Goal: Complete application form: Complete application form

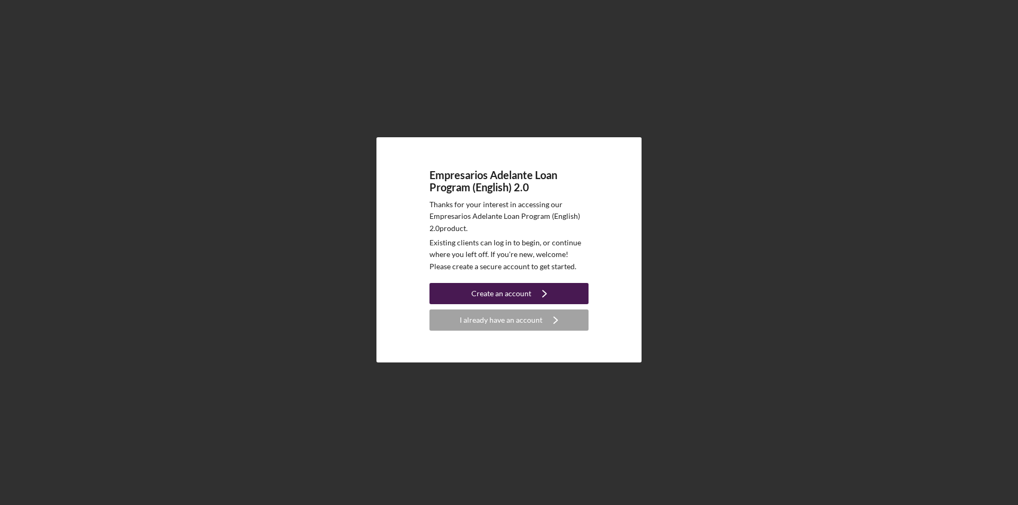
click at [555, 296] on icon "Icon/Navigate" at bounding box center [544, 294] width 27 height 27
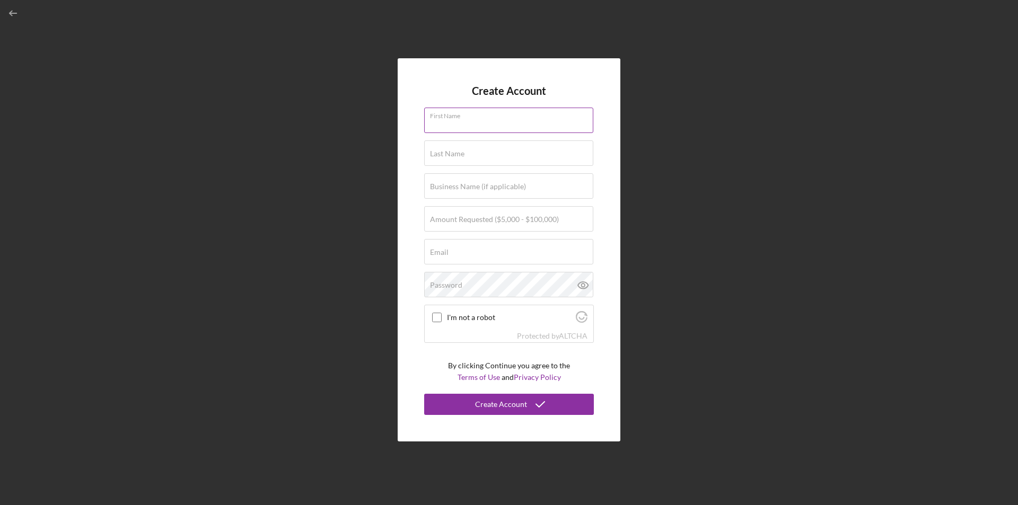
click at [509, 126] on input "First Name" at bounding box center [508, 120] width 169 height 25
type input "[PERSON_NAME]"
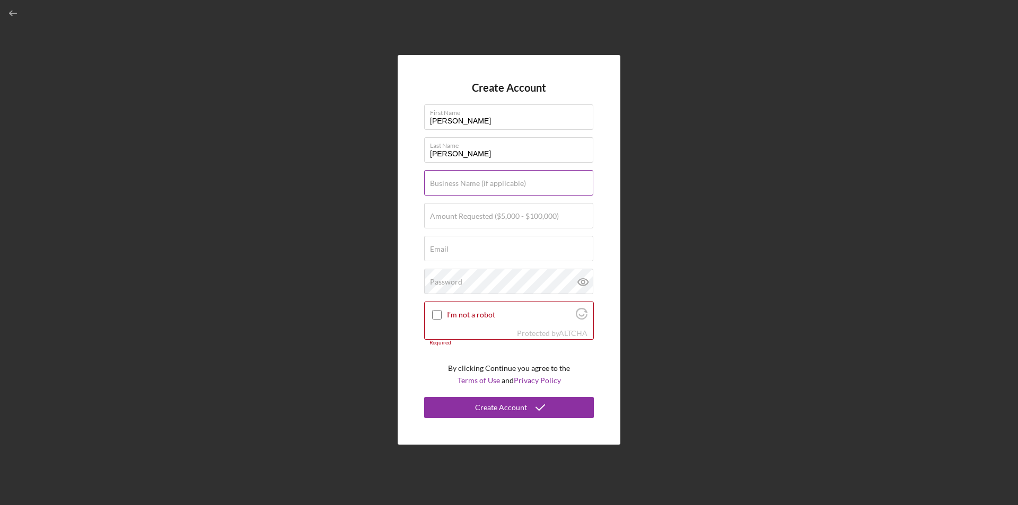
click at [514, 187] on label "Business Name (if applicable)" at bounding box center [478, 183] width 96 height 8
click at [514, 187] on input "Business Name (if applicable)" at bounding box center [508, 182] width 169 height 25
type input "MCB-RBP Investment LLC"
click at [486, 221] on input "Amount Requested ($5,000 - $100,000)" at bounding box center [508, 215] width 169 height 25
type input "$50,000"
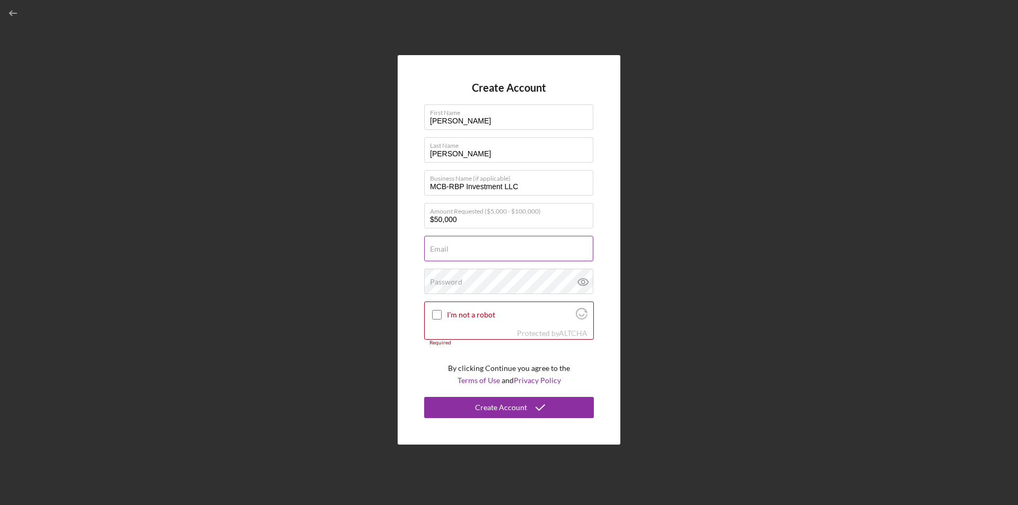
click at [477, 248] on div "Email Required" at bounding box center [509, 249] width 170 height 27
type input "[EMAIL_ADDRESS][DOMAIN_NAME]"
click at [468, 279] on div "Password Icon/icon-validation-no At least 12 characters Icon/icon-validation-no…" at bounding box center [509, 282] width 170 height 27
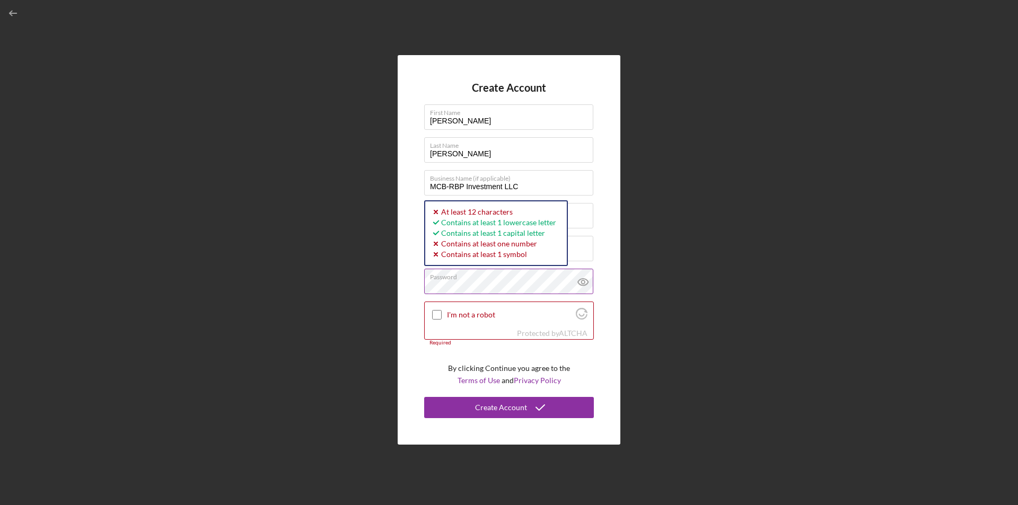
click at [586, 284] on icon at bounding box center [583, 282] width 27 height 27
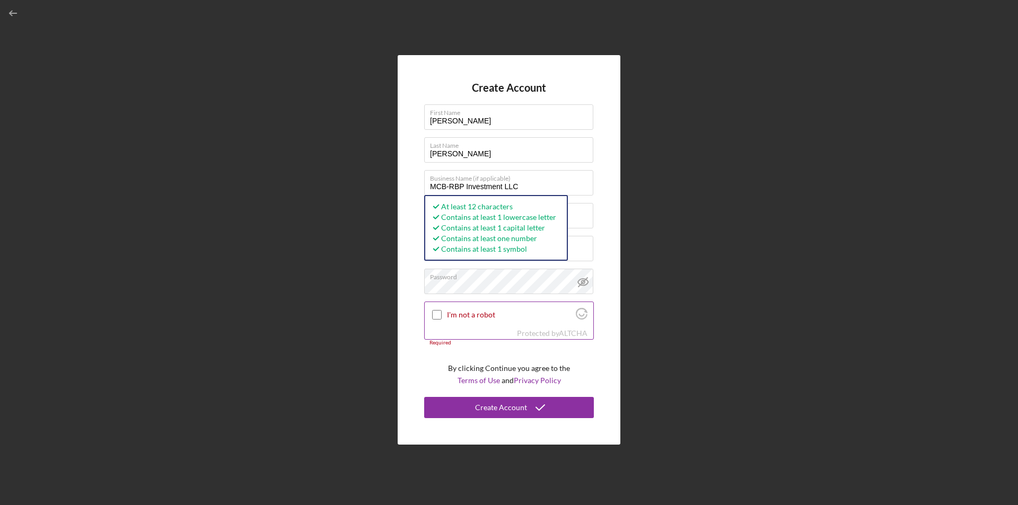
click at [439, 316] on input "I'm not a robot" at bounding box center [437, 315] width 10 height 10
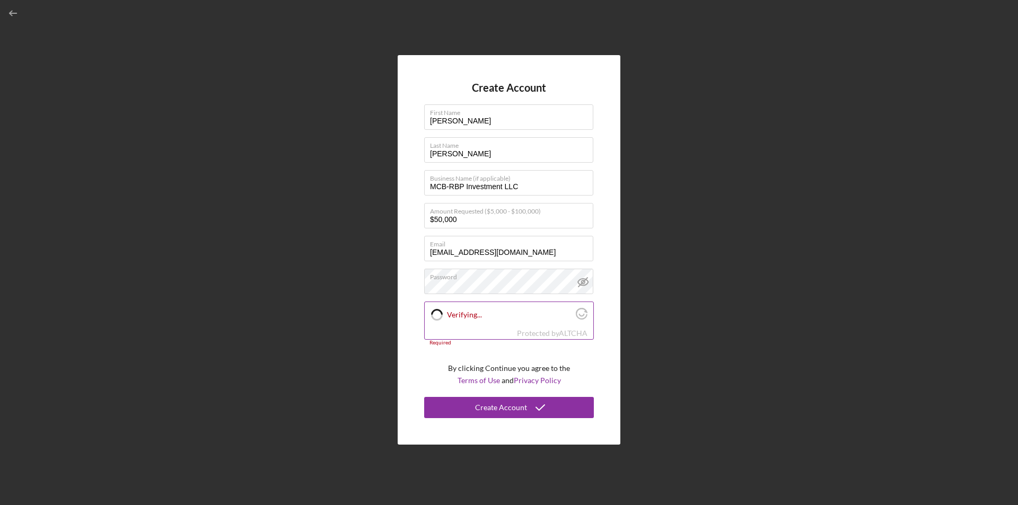
checkbox input "true"
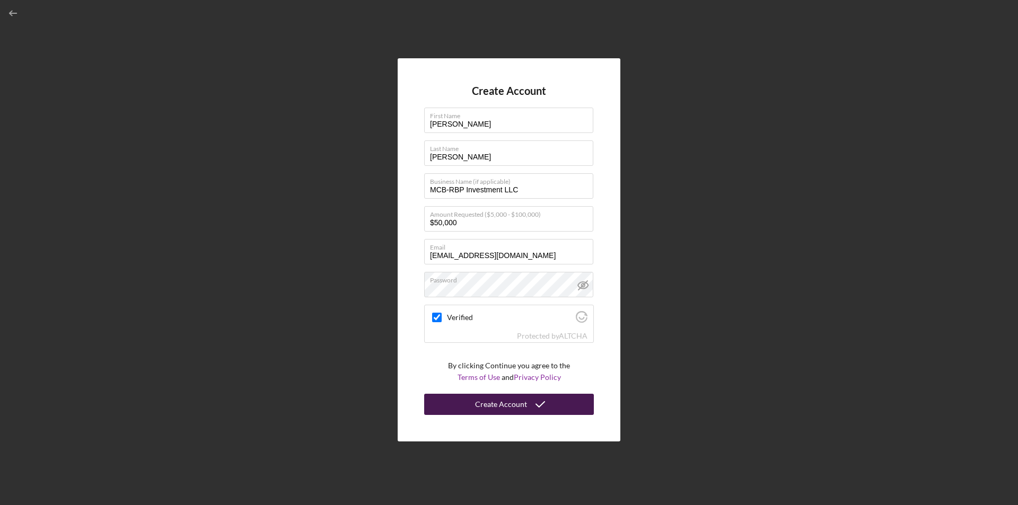
click at [493, 402] on div "Create Account" at bounding box center [501, 404] width 52 height 21
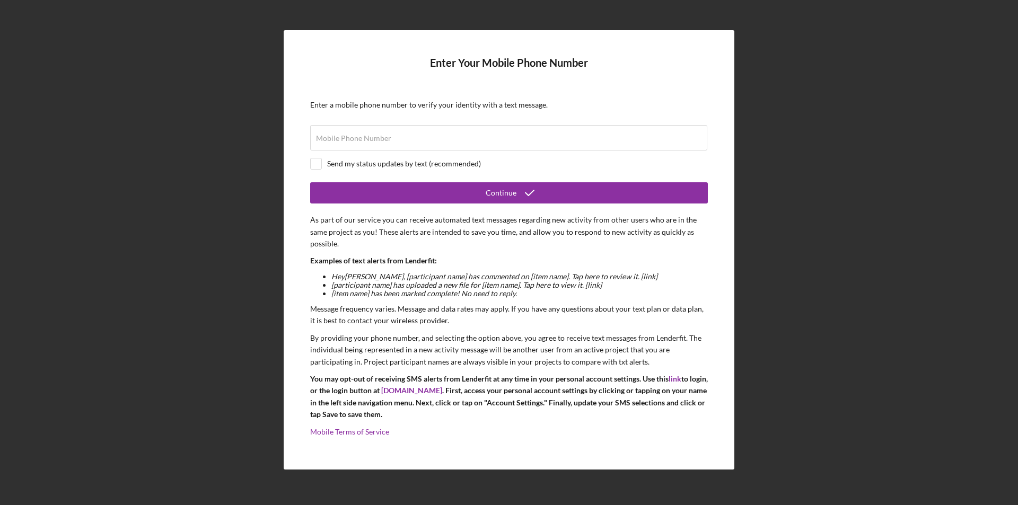
click at [465, 153] on form "Enter Your Mobile Phone Number Enter a mobile phone number to verify your ident…" at bounding box center [509, 250] width 398 height 387
click at [474, 137] on input "Mobile Phone Number" at bounding box center [508, 137] width 397 height 25
type input "[PHONE_NUMBER]"
click at [315, 157] on form "Enter Your Mobile Phone Number Enter a mobile phone number to verify your ident…" at bounding box center [509, 250] width 398 height 387
click at [319, 163] on input "checkbox" at bounding box center [316, 164] width 11 height 11
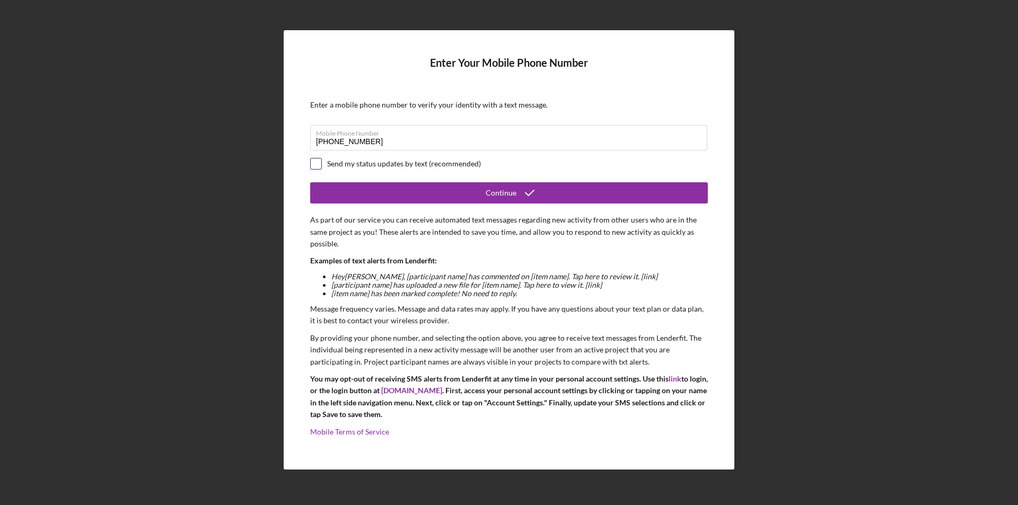
checkbox input "true"
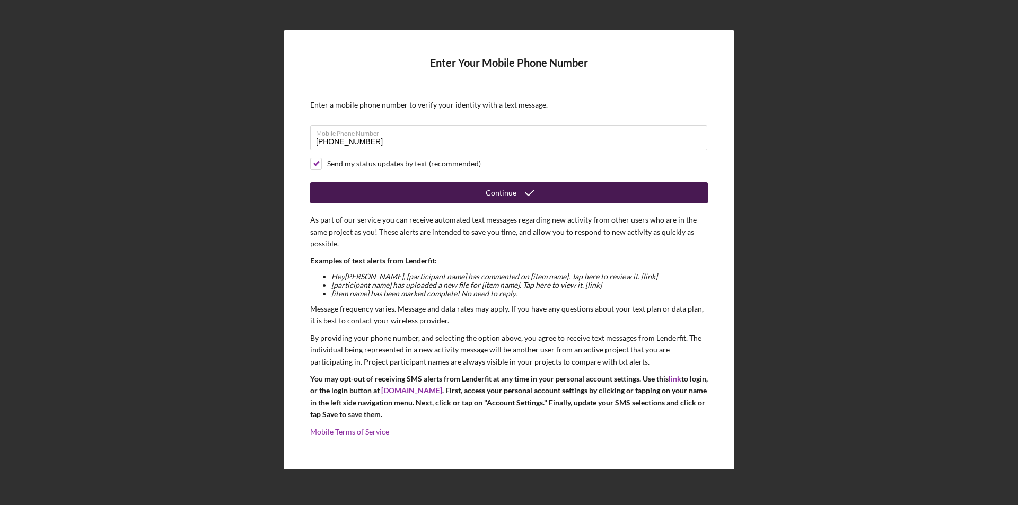
click at [383, 190] on button "Continue" at bounding box center [509, 192] width 398 height 21
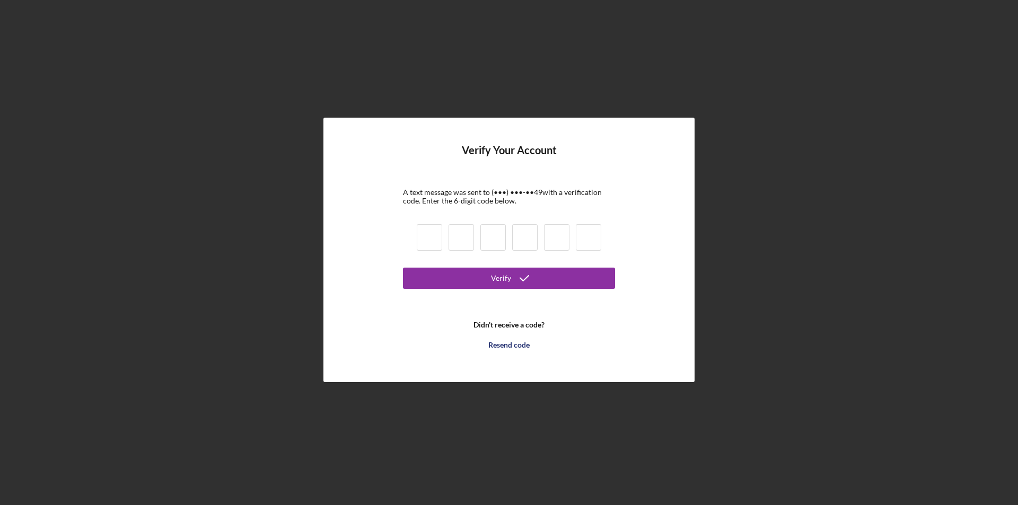
click at [426, 242] on input at bounding box center [429, 237] width 25 height 27
type input "4"
type input "6"
type input "9"
type input "6"
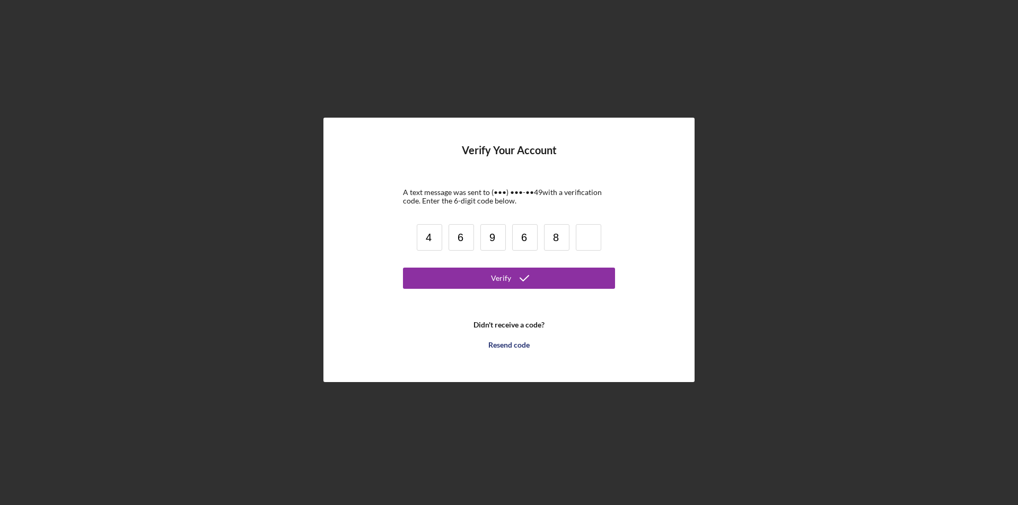
type input "8"
type input "4"
click at [464, 281] on button "Verify" at bounding box center [509, 278] width 212 height 21
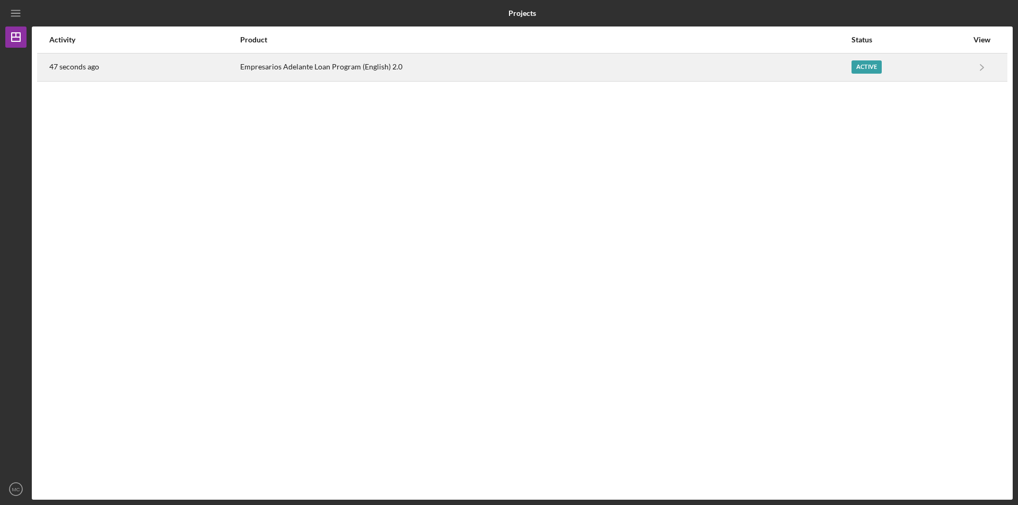
click at [879, 69] on div "Active" at bounding box center [867, 66] width 30 height 13
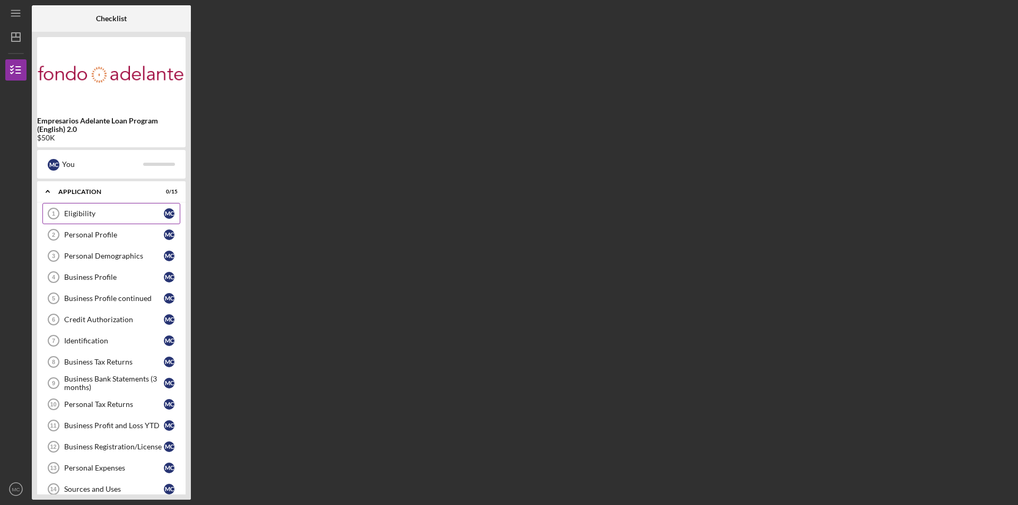
click at [138, 212] on div "Eligibility" at bounding box center [114, 213] width 100 height 8
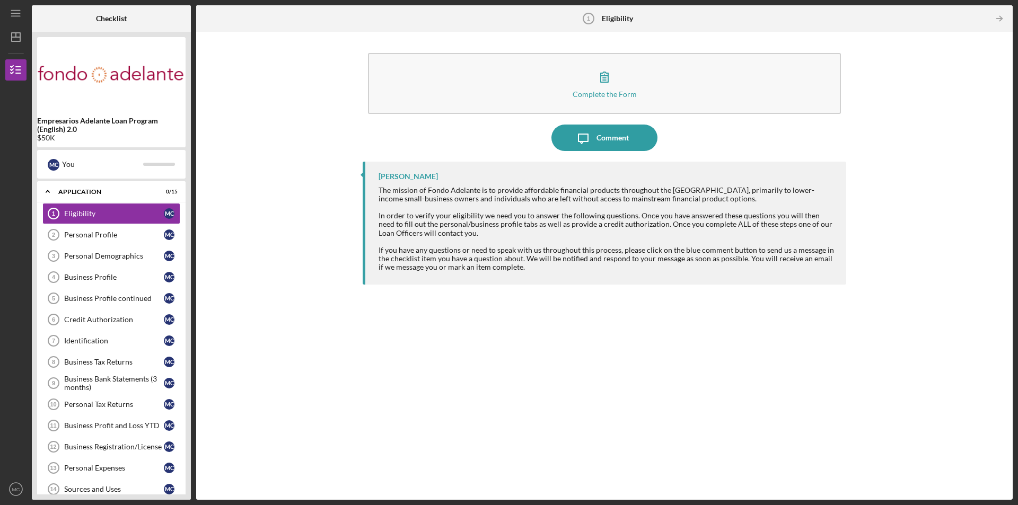
click at [517, 223] on div "In order to verify your eligibility we need you to answer the following questio…" at bounding box center [607, 224] width 457 height 25
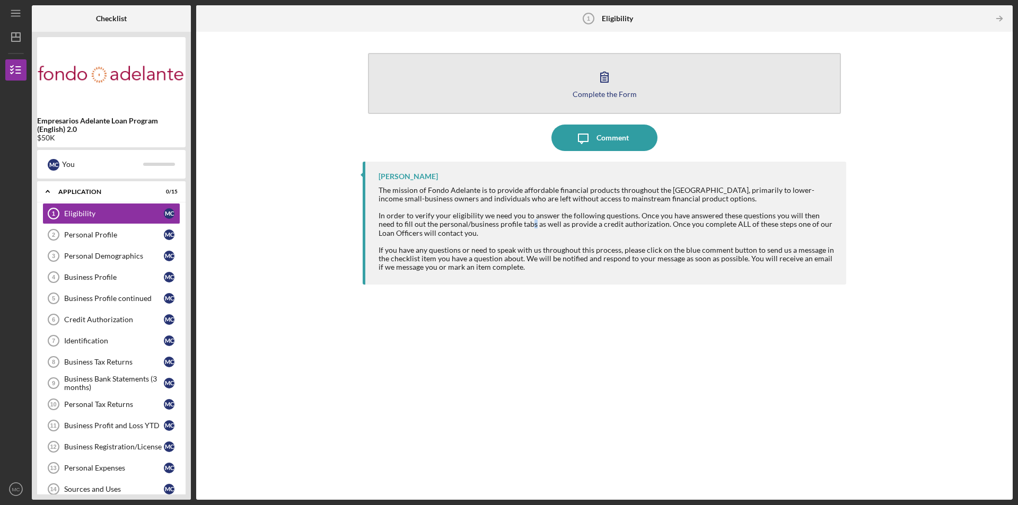
click at [591, 98] on div "Complete the Form" at bounding box center [605, 94] width 64 height 8
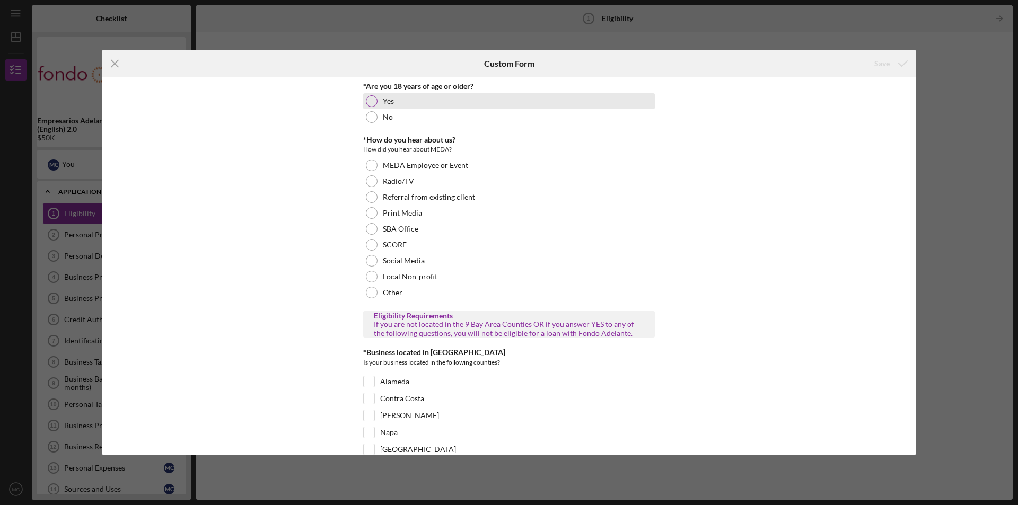
click at [371, 102] on div at bounding box center [372, 101] width 12 height 12
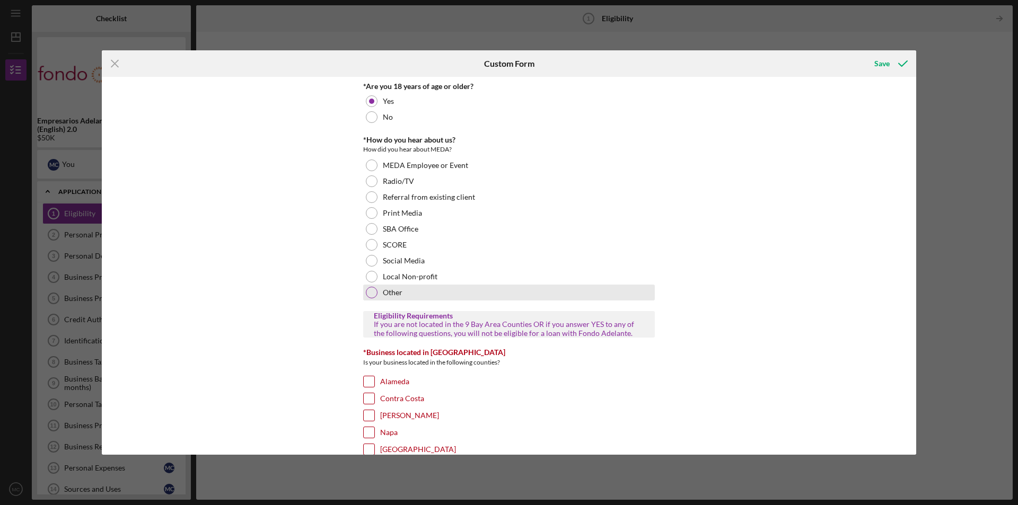
click at [372, 294] on div at bounding box center [372, 293] width 12 height 12
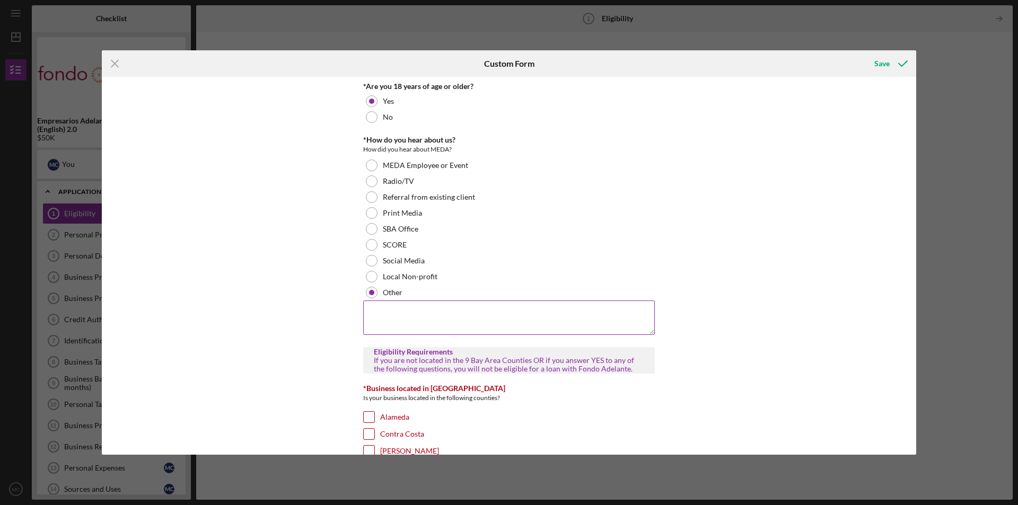
click at [378, 311] on textarea at bounding box center [509, 318] width 292 height 34
type textarea "City of Oakland business website"
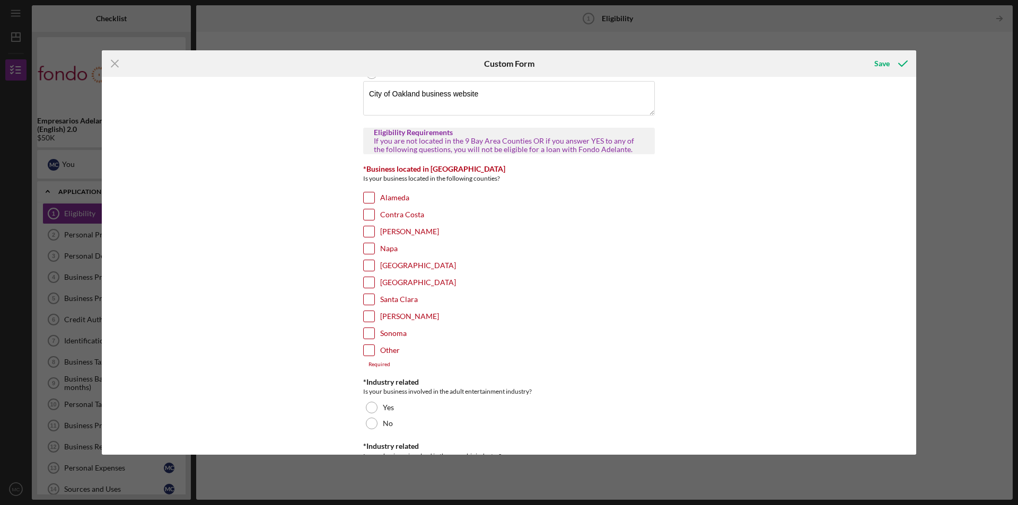
scroll to position [222, 0]
click at [368, 191] on input "Alameda" at bounding box center [369, 195] width 11 height 11
checkbox input "true"
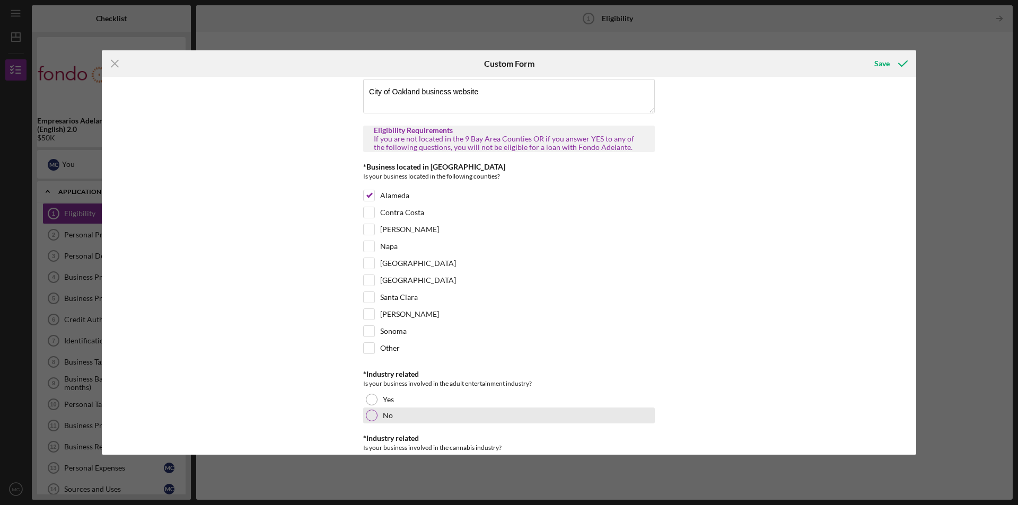
click at [369, 419] on div at bounding box center [372, 416] width 12 height 12
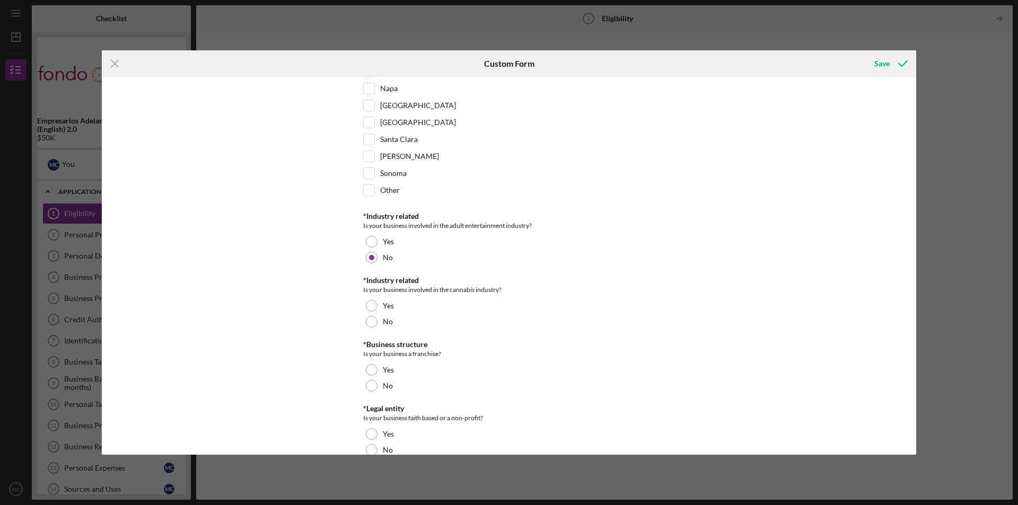
scroll to position [399, 0]
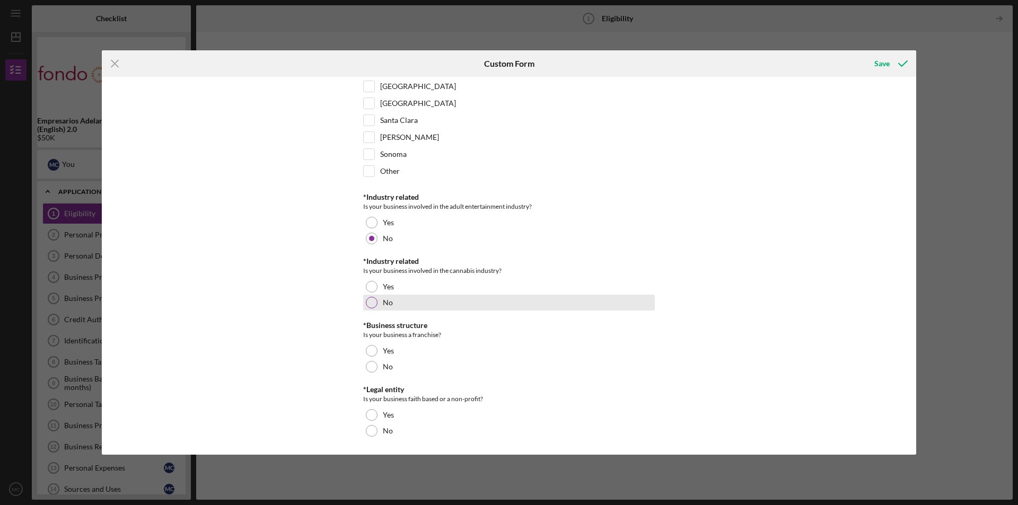
click at [372, 299] on div at bounding box center [372, 303] width 12 height 12
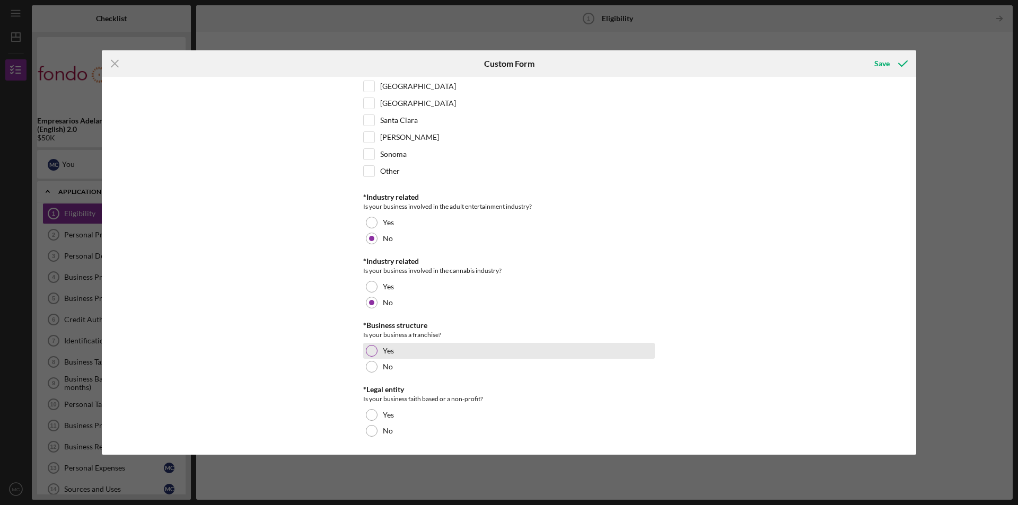
click at [370, 348] on div at bounding box center [372, 351] width 12 height 12
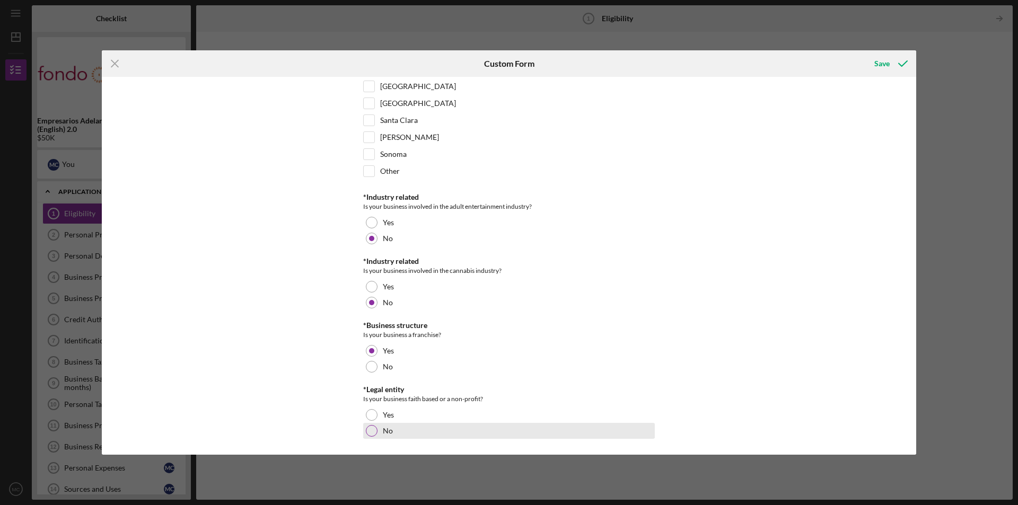
click at [373, 429] on div at bounding box center [372, 431] width 12 height 12
click at [884, 65] on div "Save" at bounding box center [881, 63] width 15 height 21
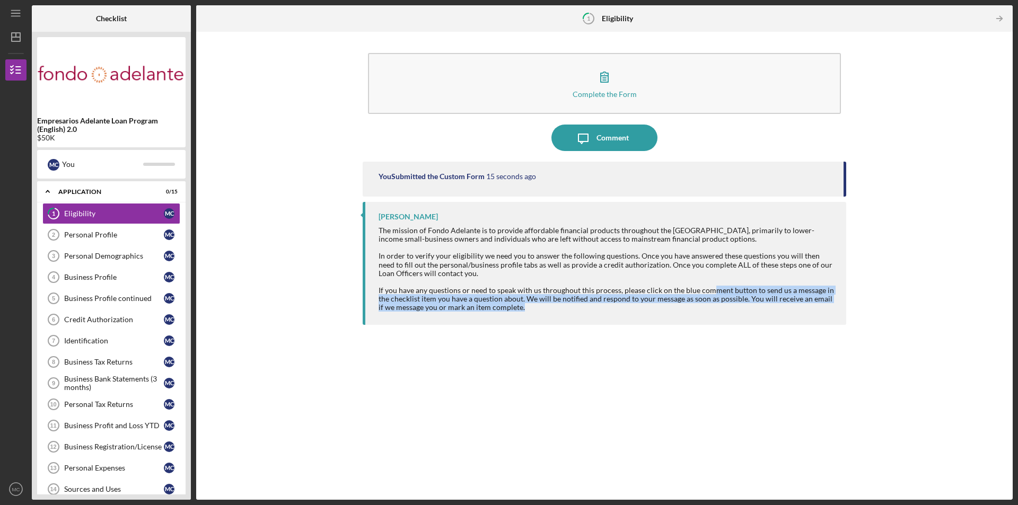
drag, startPoint x: 712, startPoint y: 288, endPoint x: 638, endPoint y: 372, distance: 112.3
click at [652, 370] on div "You Submitted the Custom Form 15 seconds ago [PERSON_NAME] The mission of Fondo…" at bounding box center [605, 323] width 484 height 322
click at [518, 398] on div "You Submitted the Custom Form 15 seconds ago [PERSON_NAME] The mission of Fondo…" at bounding box center [605, 323] width 484 height 322
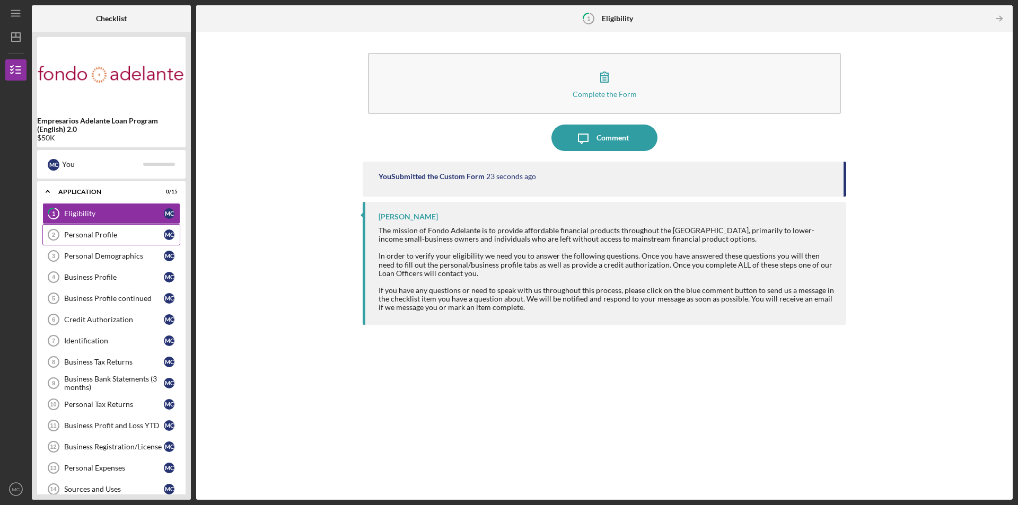
click at [77, 232] on div "Personal Profile" at bounding box center [114, 235] width 100 height 8
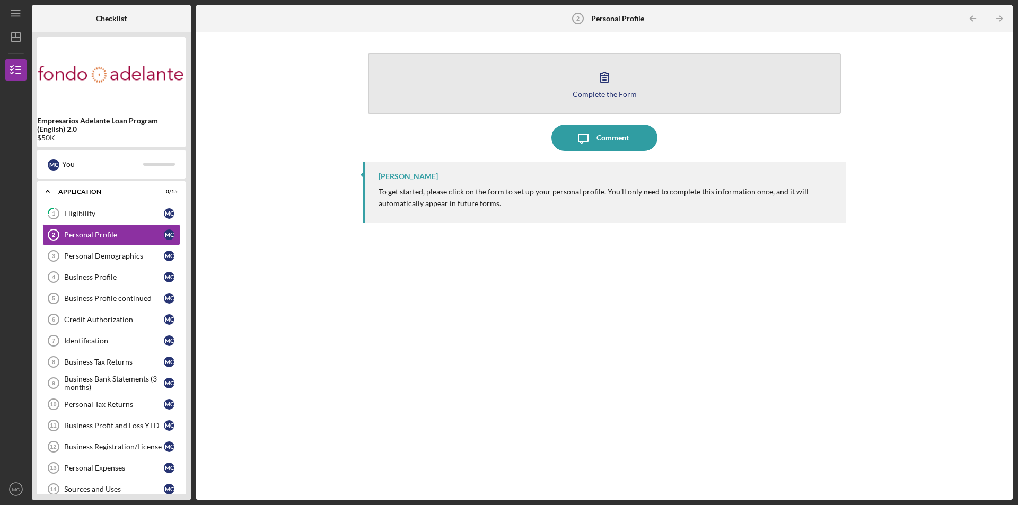
click at [580, 100] on button "Complete the Form Form" at bounding box center [604, 83] width 473 height 61
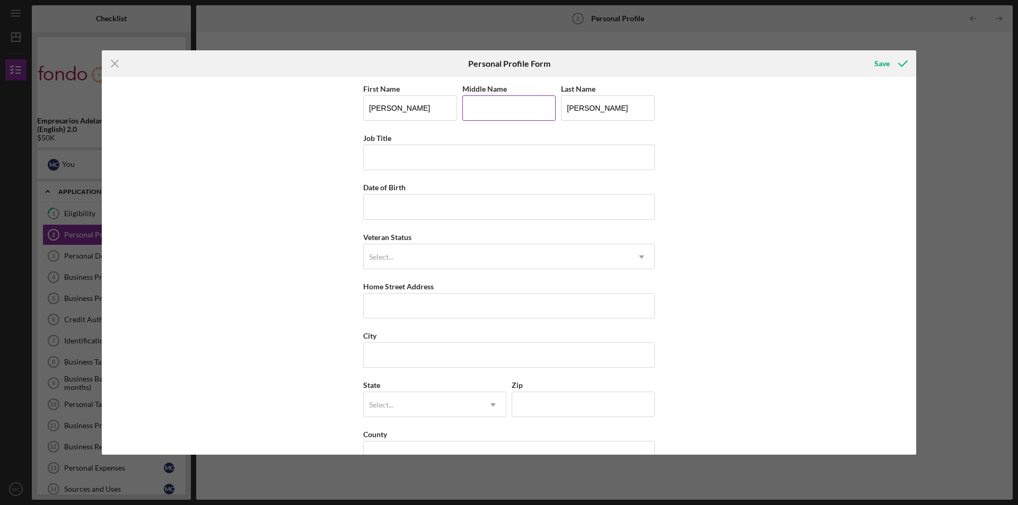
click at [495, 111] on input "Middle Name" at bounding box center [509, 107] width 94 height 25
type input "l"
click at [444, 207] on input "Date of Birth" at bounding box center [509, 206] width 292 height 25
type input "[DATE]"
click at [418, 307] on input "Home Street Address" at bounding box center [509, 305] width 292 height 25
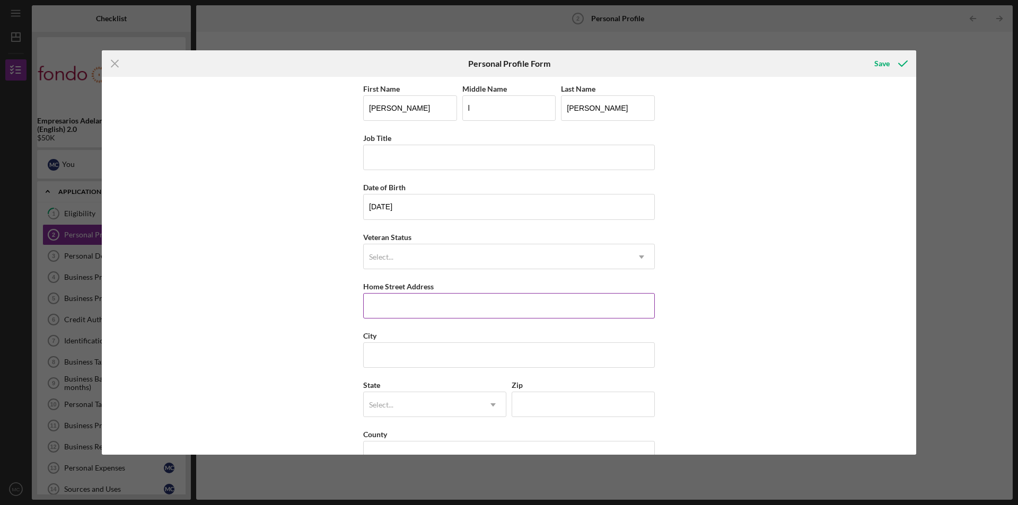
type input "[STREET_ADDRESS]"
type input "[PERSON_NAME]"
type input "CA"
type input "95363"
type input "[GEOGRAPHIC_DATA]"
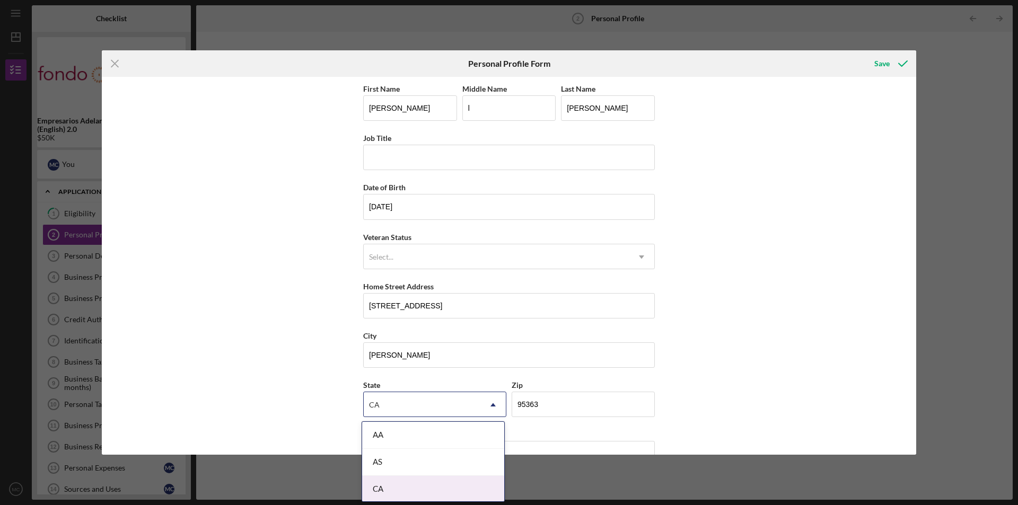
click at [431, 492] on div "CA" at bounding box center [433, 489] width 142 height 27
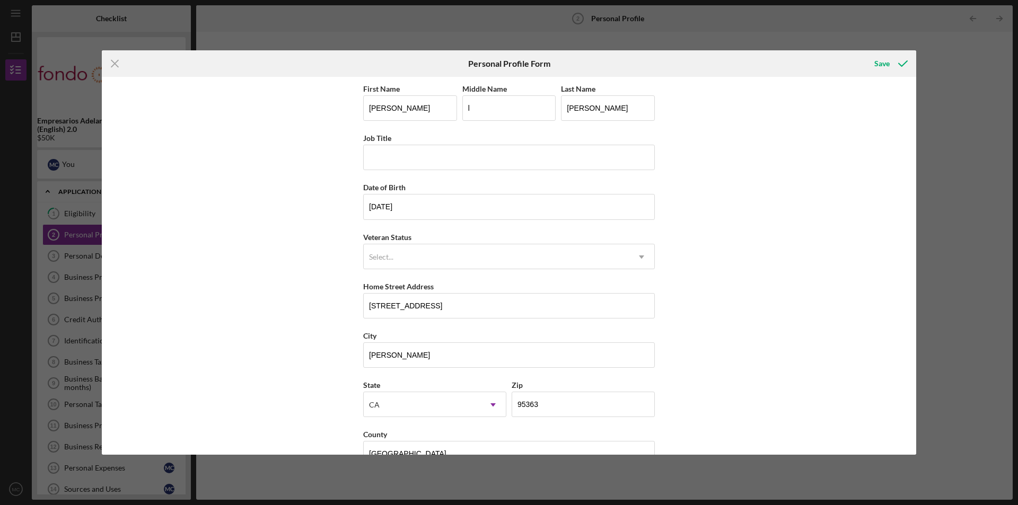
scroll to position [28, 0]
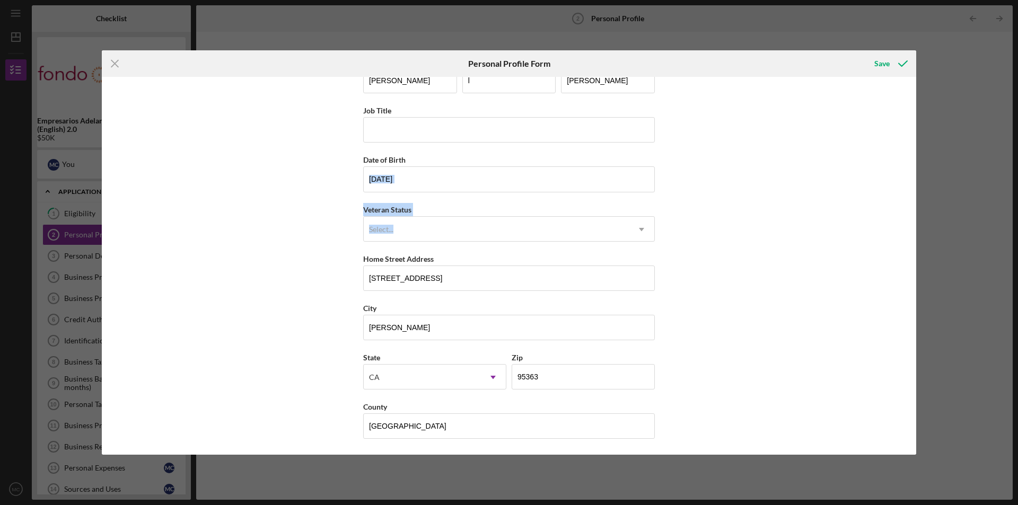
drag, startPoint x: 926, startPoint y: 241, endPoint x: 916, endPoint y: 166, distance: 75.9
click at [916, 166] on div "Icon/Menu Close Personal Profile Form Save First Name [PERSON_NAME] Middle Name…" at bounding box center [509, 252] width 1018 height 505
click at [812, 251] on div "First Name [PERSON_NAME] Middle Name l Last Name [PERSON_NAME] Job Title Date o…" at bounding box center [509, 266] width 814 height 378
click at [878, 66] on div "Save" at bounding box center [881, 63] width 15 height 21
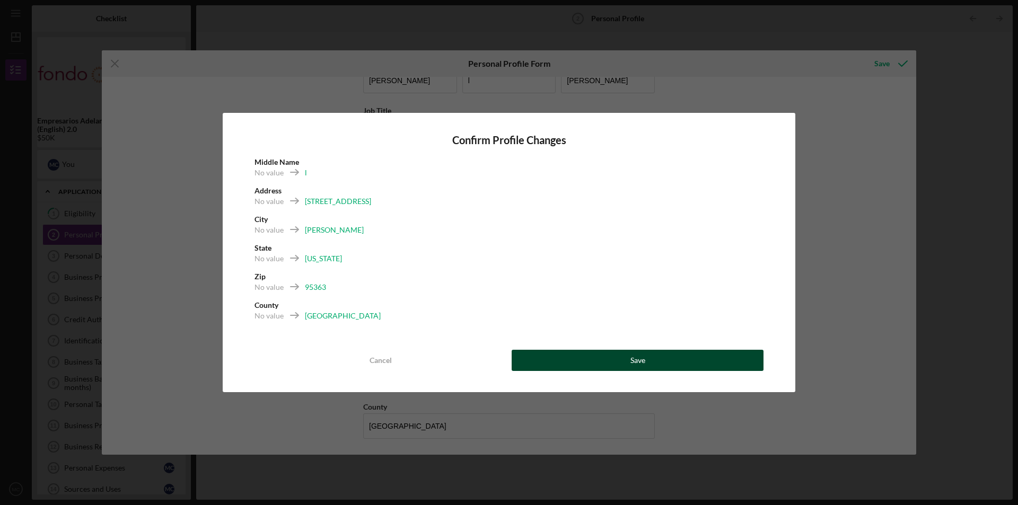
click at [653, 367] on button "Save" at bounding box center [638, 360] width 252 height 21
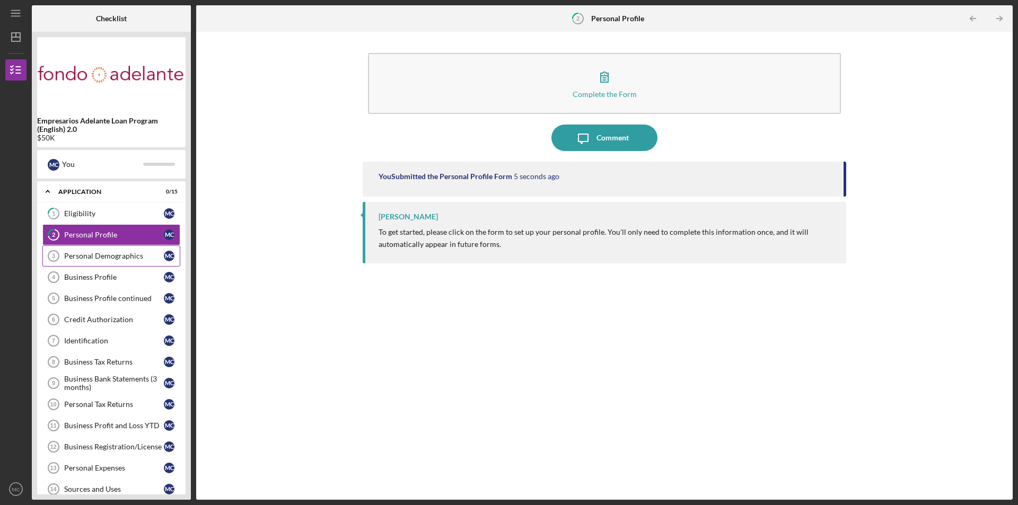
click at [111, 253] on div "Personal Demographics" at bounding box center [114, 256] width 100 height 8
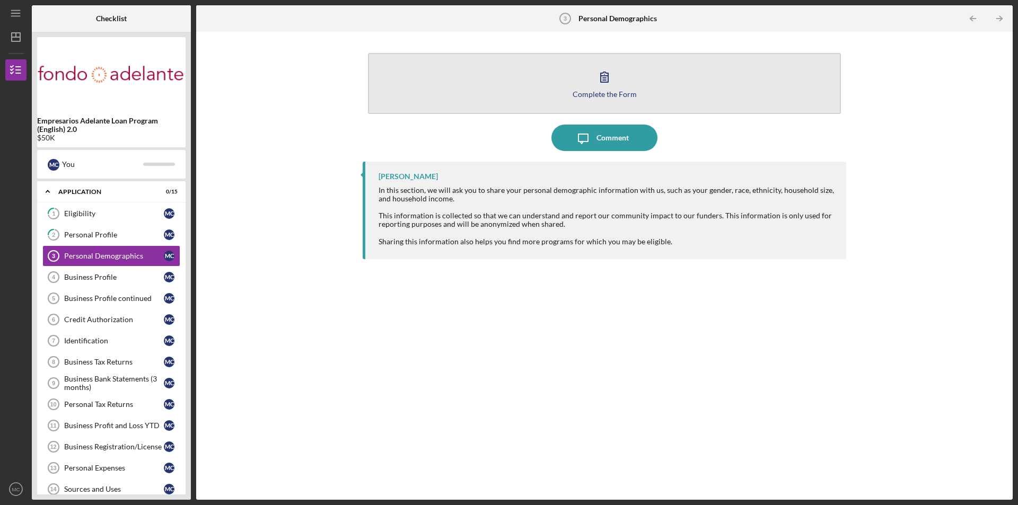
click at [574, 84] on button "Complete the Form Form" at bounding box center [604, 83] width 473 height 61
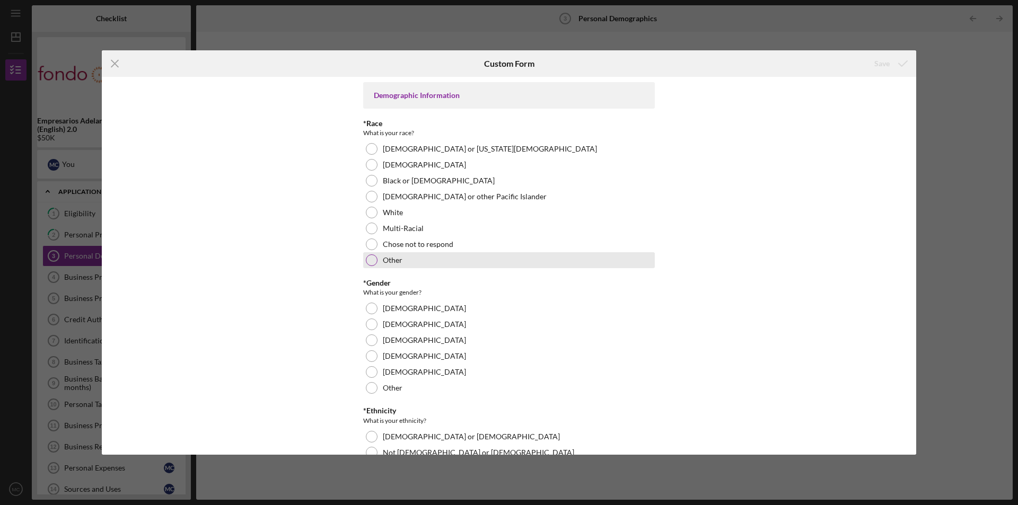
click at [373, 256] on div at bounding box center [372, 261] width 12 height 12
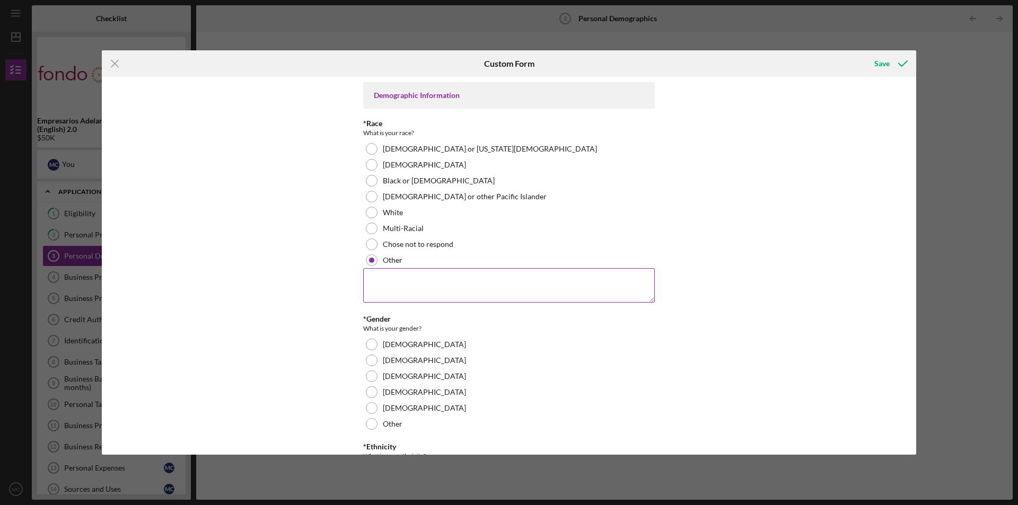
click at [368, 286] on textarea at bounding box center [509, 285] width 292 height 34
click at [393, 282] on textarea "Hispanic [DEMOGRAPHIC_DATA]" at bounding box center [509, 285] width 292 height 34
click at [399, 281] on textarea "Hispanic [DEMOGRAPHIC_DATA]" at bounding box center [509, 285] width 292 height 34
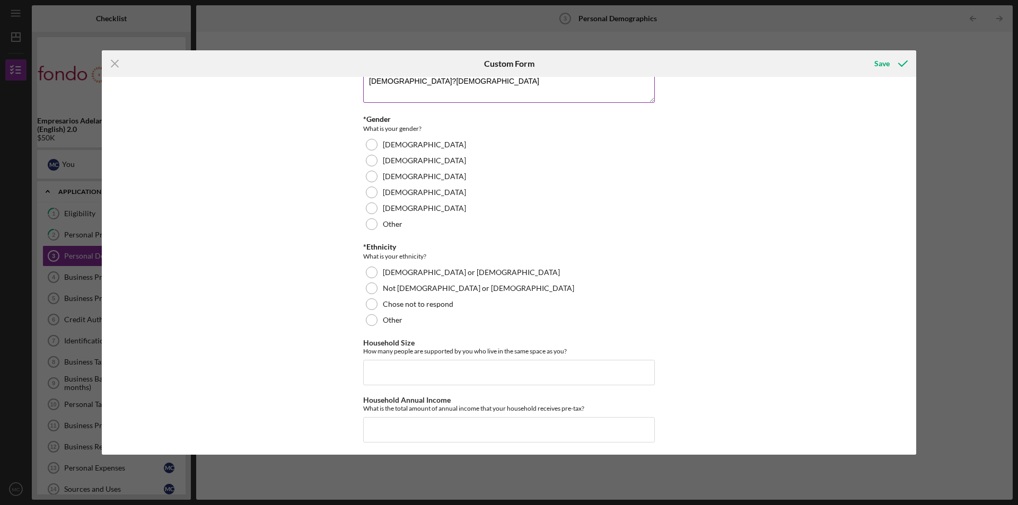
click at [399, 81] on textarea "[DEMOGRAPHIC_DATA]?[DEMOGRAPHIC_DATA]" at bounding box center [509, 85] width 292 height 34
type textarea "[DEMOGRAPHIC_DATA]/[DEMOGRAPHIC_DATA]"
click at [376, 146] on div "[DEMOGRAPHIC_DATA]" at bounding box center [509, 145] width 292 height 16
click at [372, 278] on div at bounding box center [372, 273] width 12 height 12
click at [376, 364] on input "Household Size" at bounding box center [509, 372] width 292 height 25
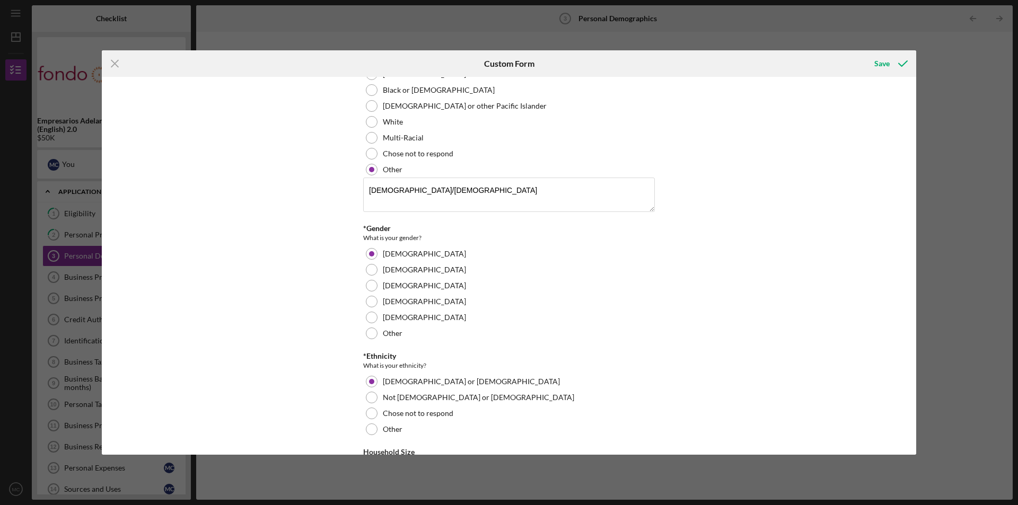
scroll to position [204, 0]
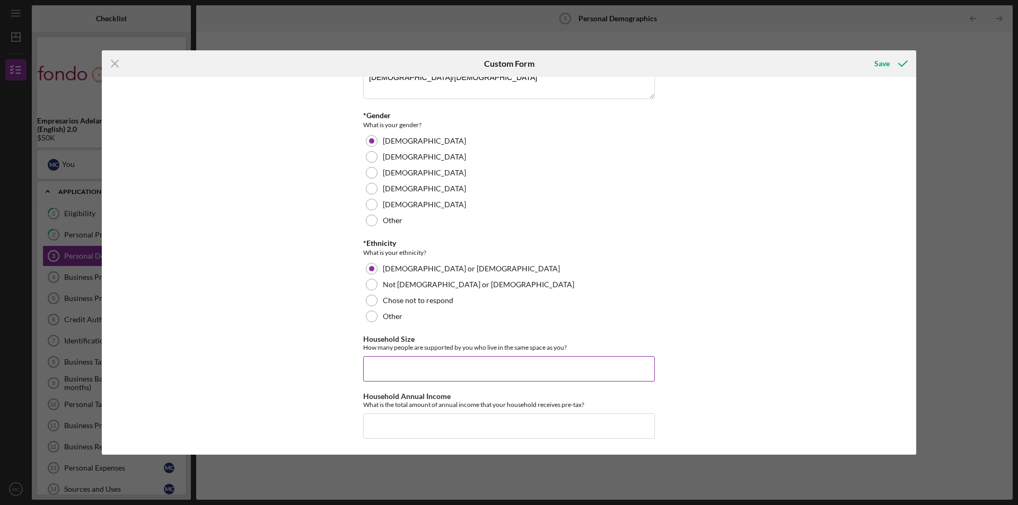
click at [364, 364] on input "Household Size" at bounding box center [509, 368] width 292 height 25
type input "5"
click at [365, 363] on input "Household Size" at bounding box center [509, 368] width 292 height 25
click at [366, 363] on input "Household Size" at bounding box center [509, 368] width 292 height 25
click at [367, 360] on input "Household Size" at bounding box center [509, 368] width 292 height 25
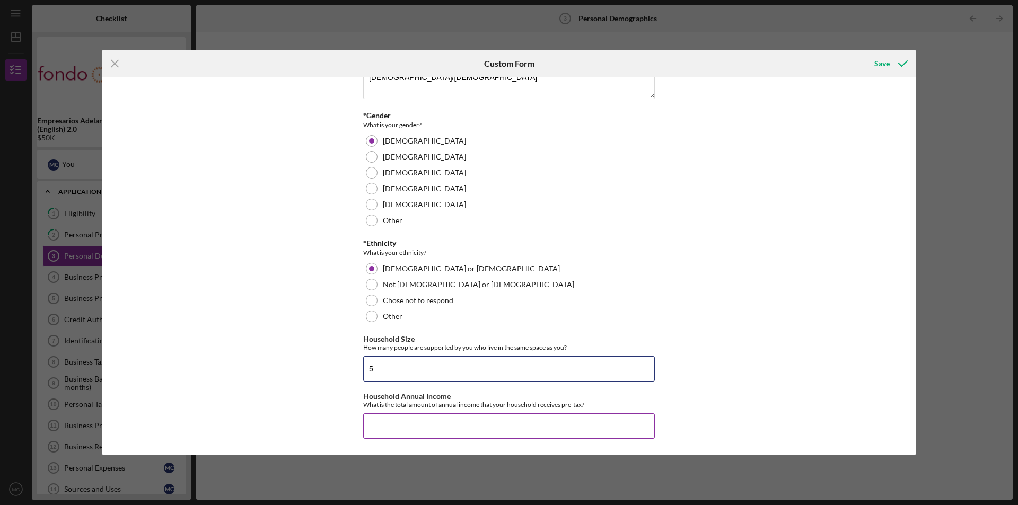
type input "5"
click at [378, 423] on input "Household Annual Income" at bounding box center [509, 426] width 292 height 25
type input "$7"
click at [882, 63] on div "Save" at bounding box center [881, 63] width 15 height 21
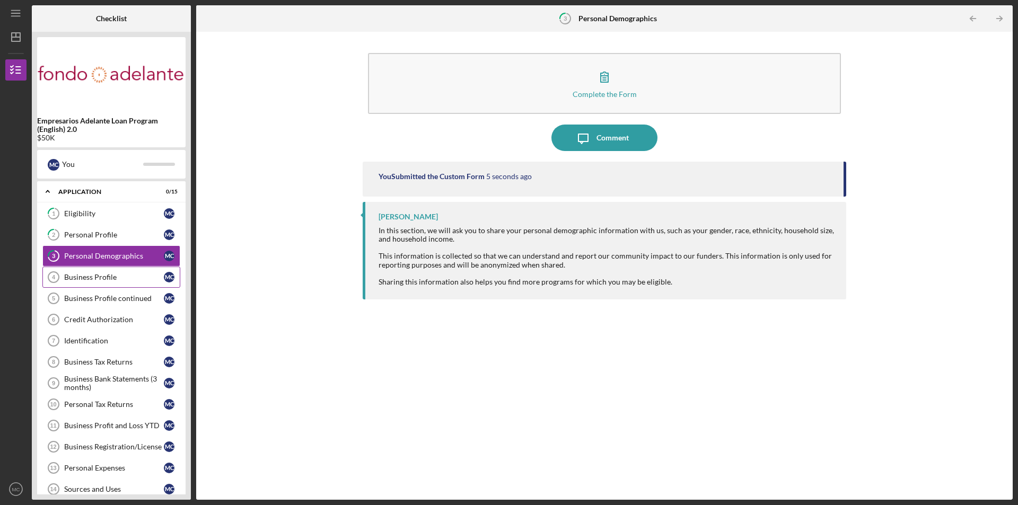
click at [96, 281] on div "Business Profile" at bounding box center [114, 277] width 100 height 8
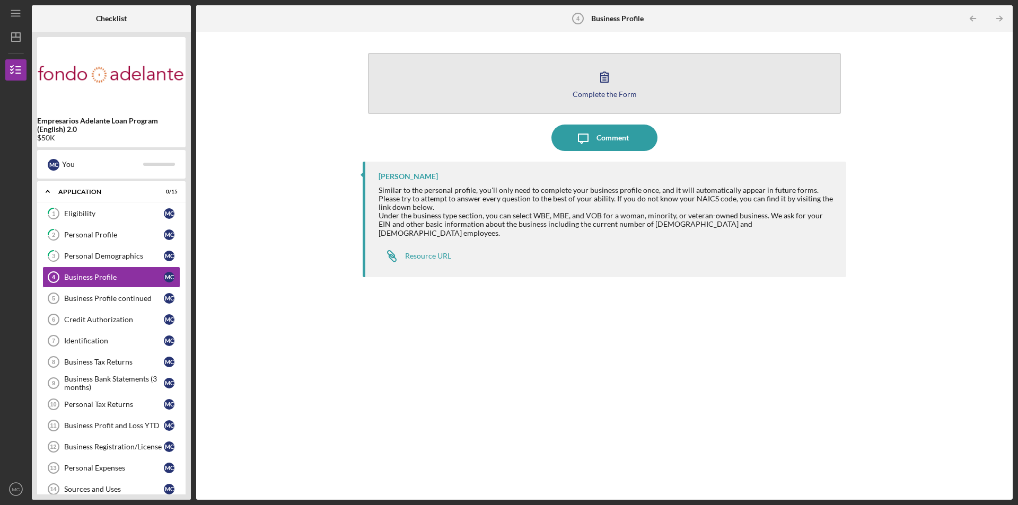
click at [591, 80] on button "Complete the Form Form" at bounding box center [604, 83] width 473 height 61
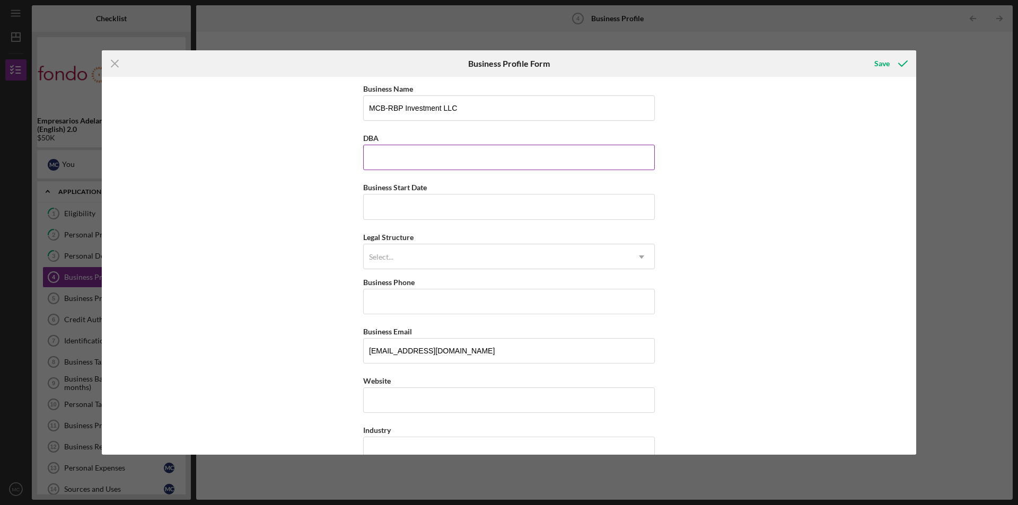
click at [550, 163] on input "DBA" at bounding box center [509, 157] width 292 height 25
type input "Red Boy Pizza"
click at [487, 267] on div "Select..." at bounding box center [496, 257] width 265 height 24
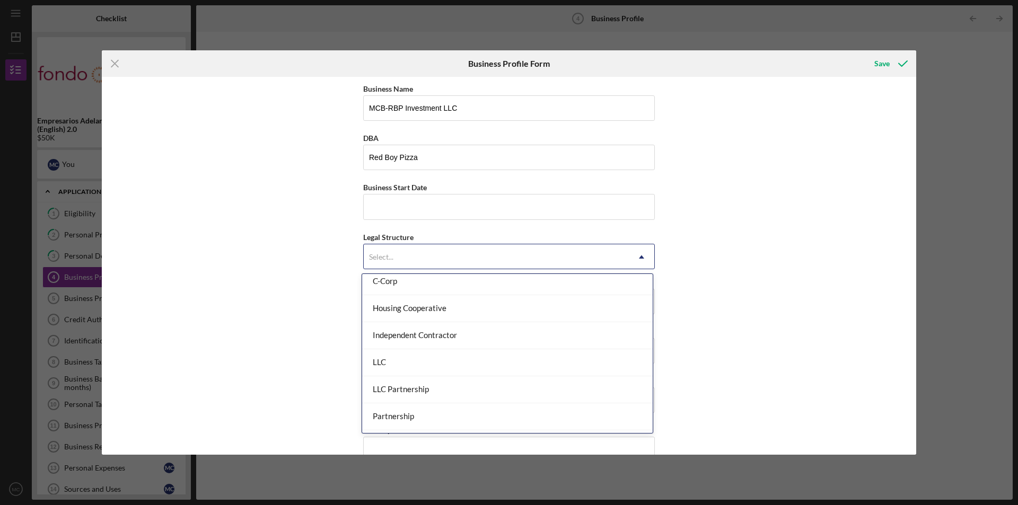
scroll to position [124, 0]
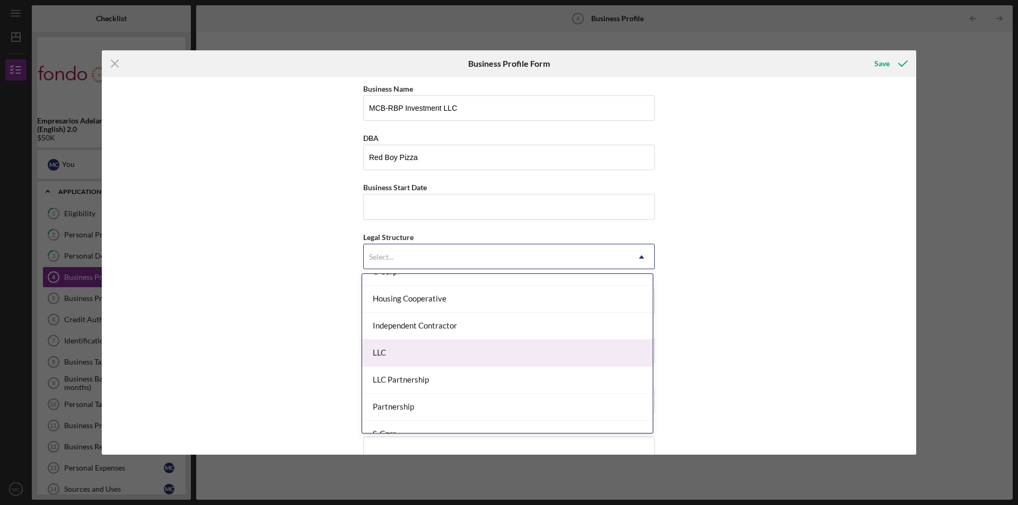
click at [595, 347] on div "LLC" at bounding box center [507, 353] width 291 height 27
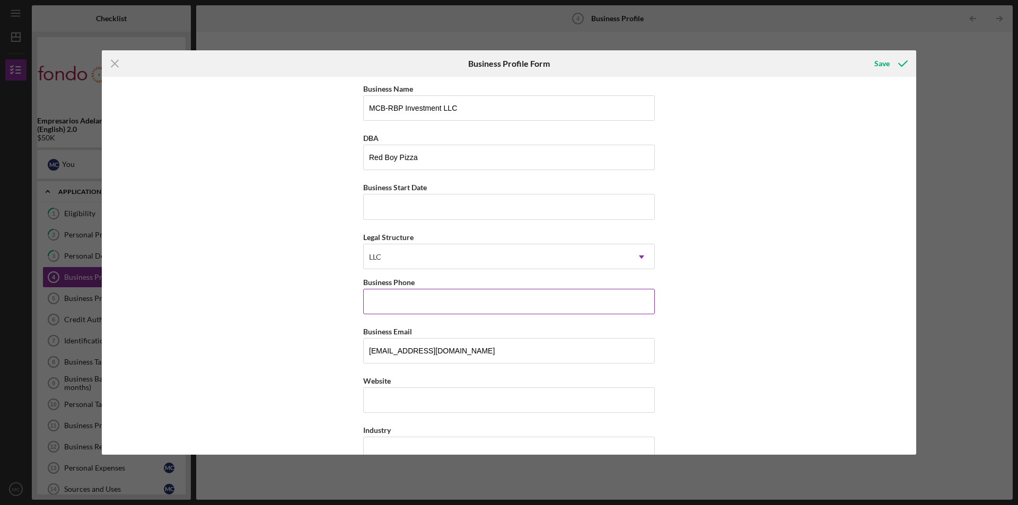
click at [480, 300] on input "Business Phone" at bounding box center [509, 301] width 292 height 25
type input "[PHONE_NUMBER]"
click at [395, 352] on input "[EMAIL_ADDRESS][DOMAIN_NAME]" at bounding box center [509, 350] width 292 height 25
type input "[EMAIL_ADDRESS][DOMAIN_NAME]"
click at [383, 403] on div "Website" at bounding box center [509, 393] width 292 height 39
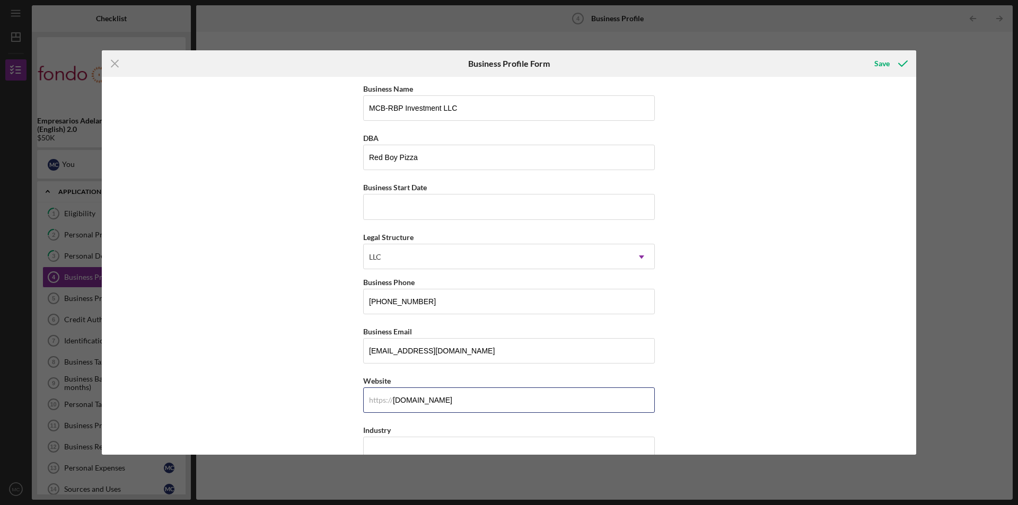
type input "[DOMAIN_NAME]"
drag, startPoint x: 917, startPoint y: 174, endPoint x: 915, endPoint y: 200, distance: 26.6
click at [915, 200] on div "Icon/Menu Close Business Profile Form Save Business Name MCB-RBP Investment LLC…" at bounding box center [509, 252] width 1018 height 505
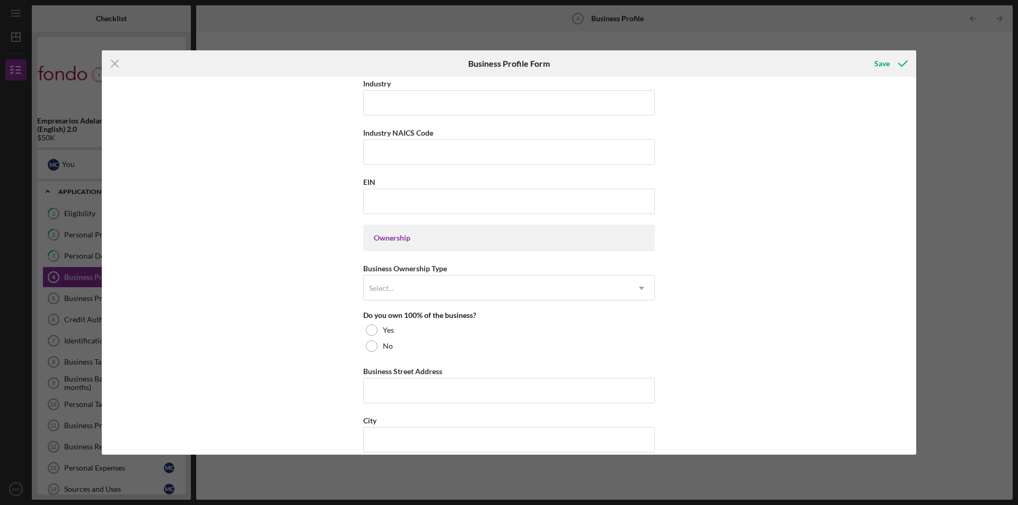
scroll to position [374, 0]
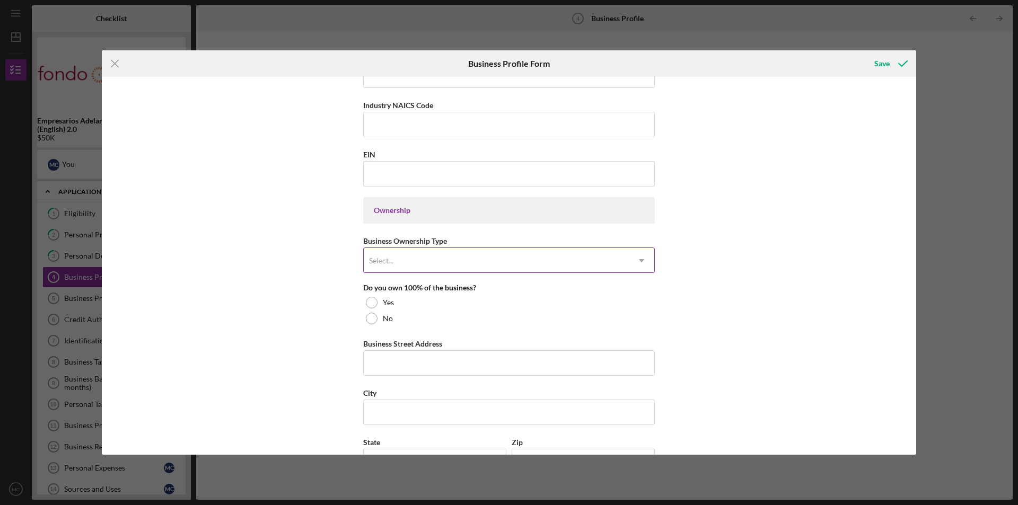
click at [505, 250] on div "Select..." at bounding box center [496, 261] width 265 height 24
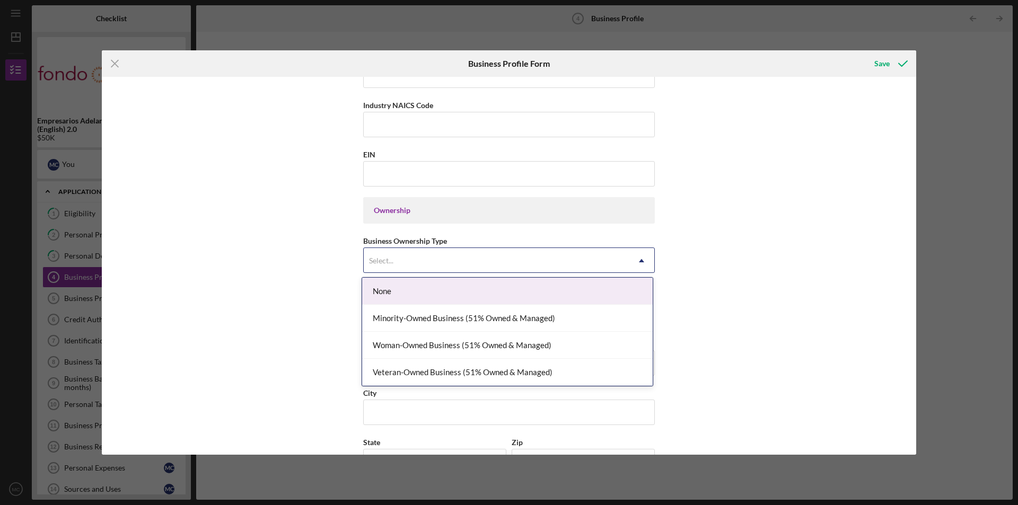
click at [415, 294] on div "None" at bounding box center [507, 291] width 291 height 27
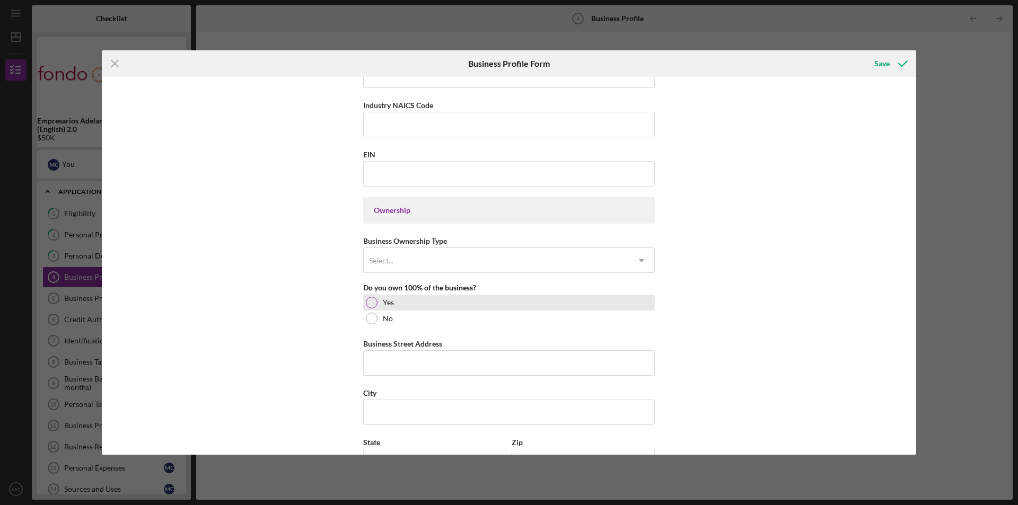
click at [373, 302] on div at bounding box center [372, 303] width 12 height 12
click at [404, 358] on input "Business Street Address" at bounding box center [509, 363] width 292 height 25
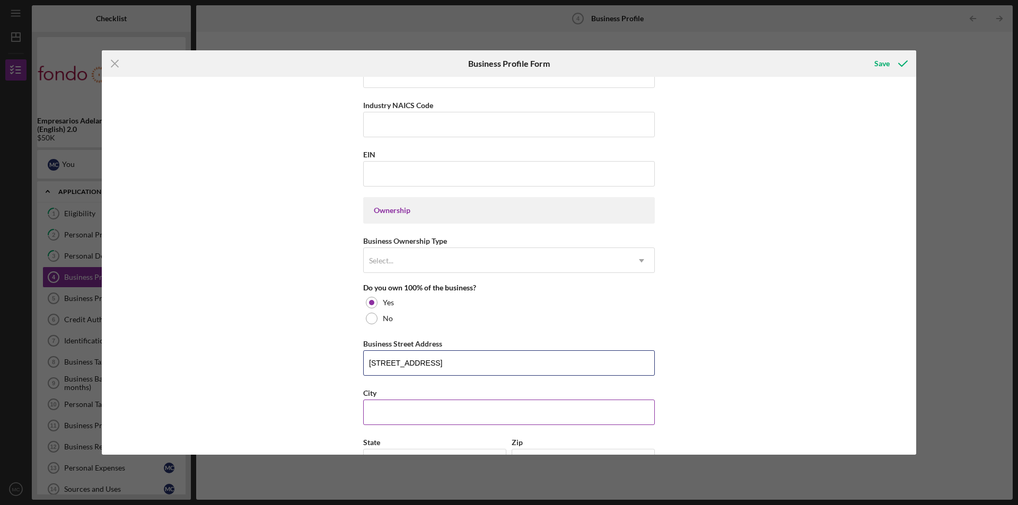
type input "[STREET_ADDRESS]"
click at [432, 417] on input "City" at bounding box center [509, 412] width 292 height 25
type input "[GEOGRAPHIC_DATA]"
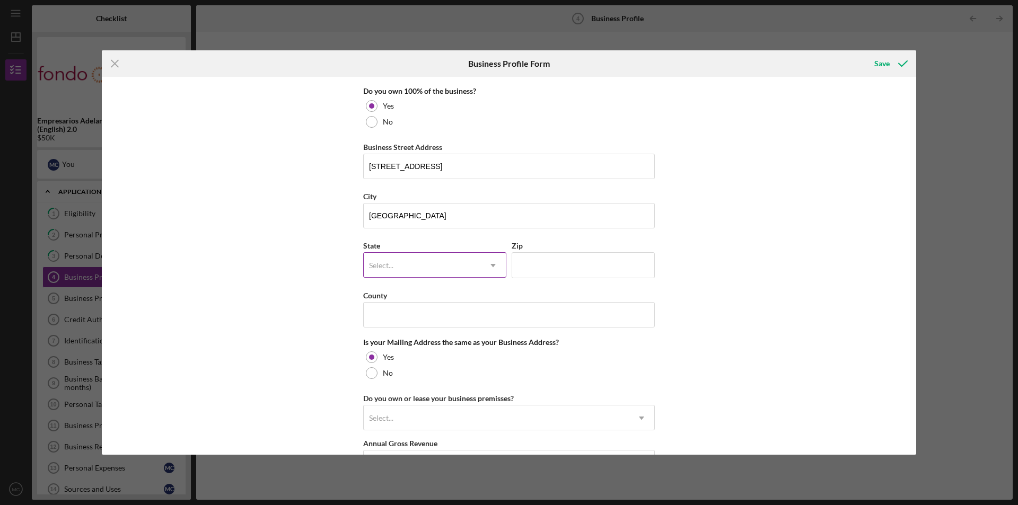
click at [430, 276] on div "Select..." at bounding box center [422, 265] width 117 height 24
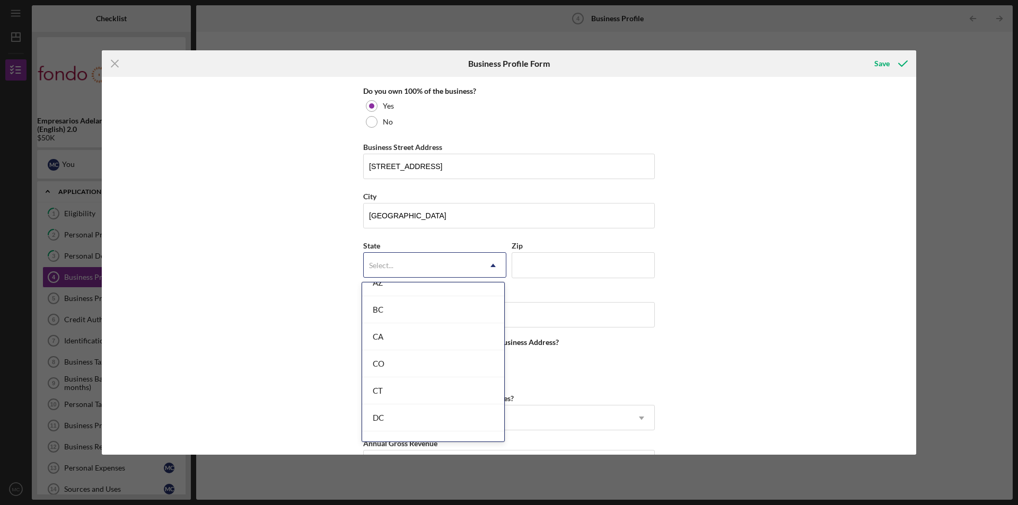
scroll to position [287, 0]
click at [443, 307] on div "CA" at bounding box center [433, 306] width 142 height 27
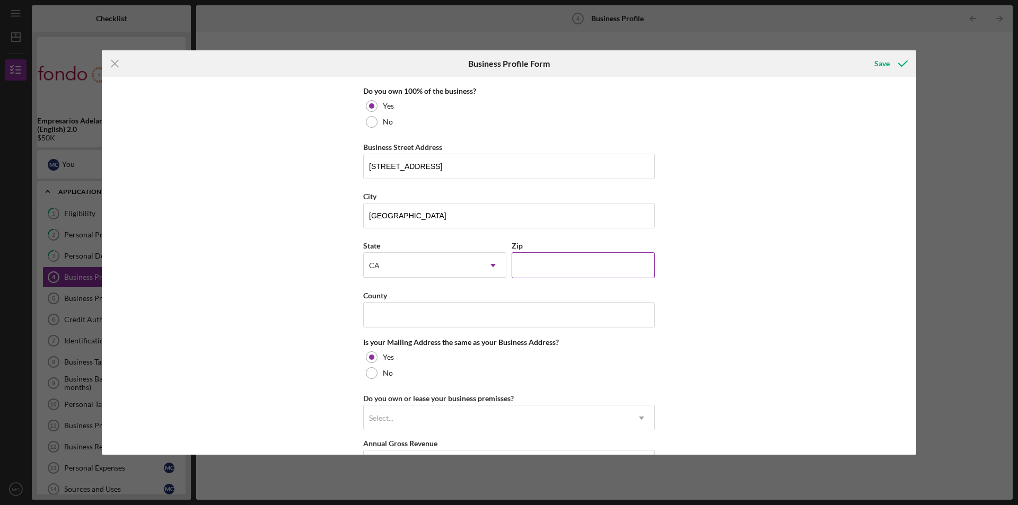
click at [529, 257] on input "Zip" at bounding box center [583, 264] width 143 height 25
type input "6####"
type input "94602"
click at [544, 312] on input "County" at bounding box center [509, 314] width 292 height 25
type input "a"
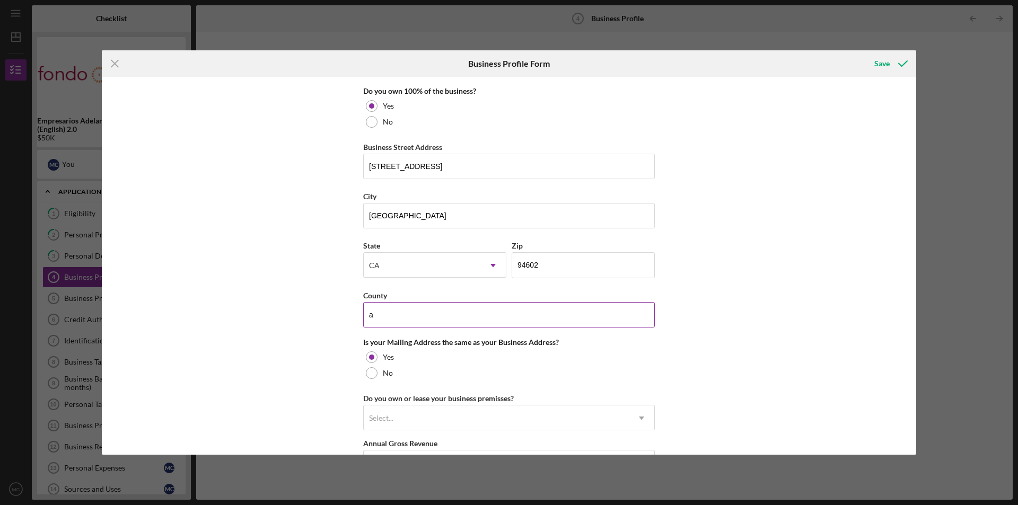
click at [486, 310] on input "a" at bounding box center [509, 314] width 292 height 25
type input "[GEOGRAPHIC_DATA]"
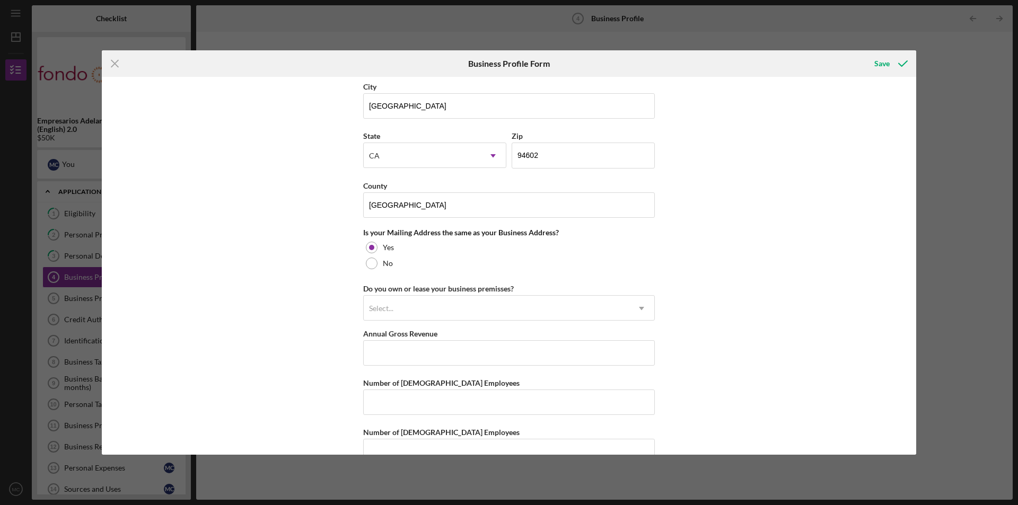
scroll to position [706, 0]
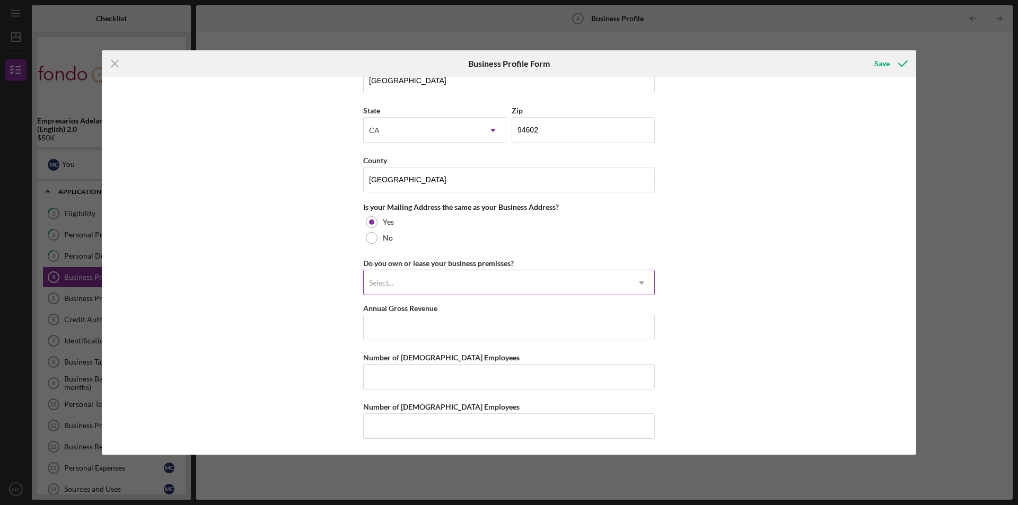
drag, startPoint x: 462, startPoint y: 278, endPoint x: 471, endPoint y: 277, distance: 9.0
click at [470, 279] on div "Select..." at bounding box center [496, 283] width 265 height 24
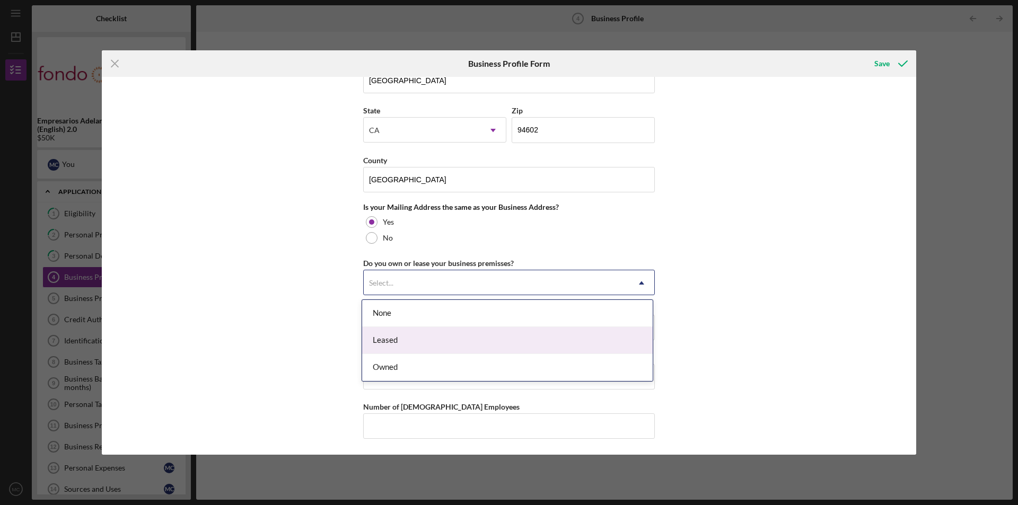
click at [466, 339] on div "Leased" at bounding box center [507, 340] width 291 height 27
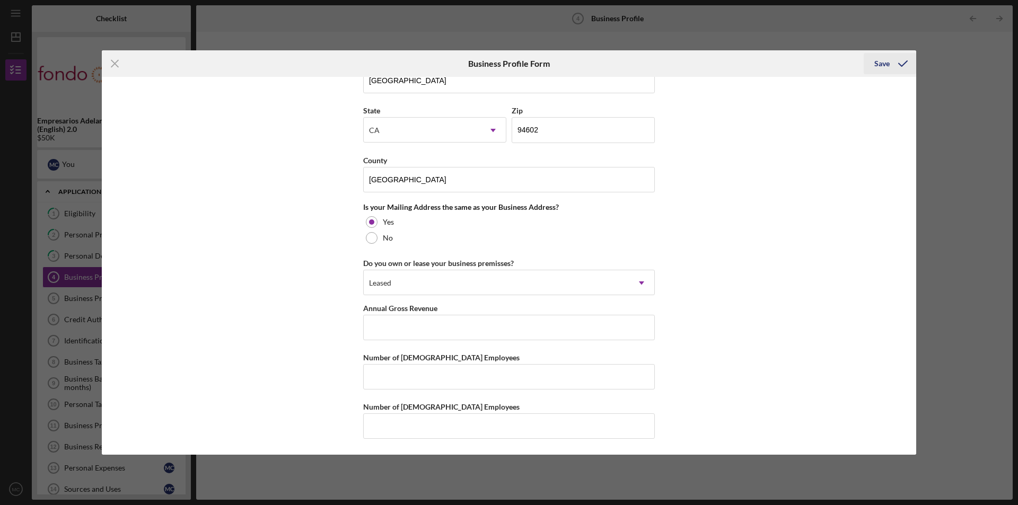
click at [882, 66] on div "Save" at bounding box center [881, 63] width 15 height 21
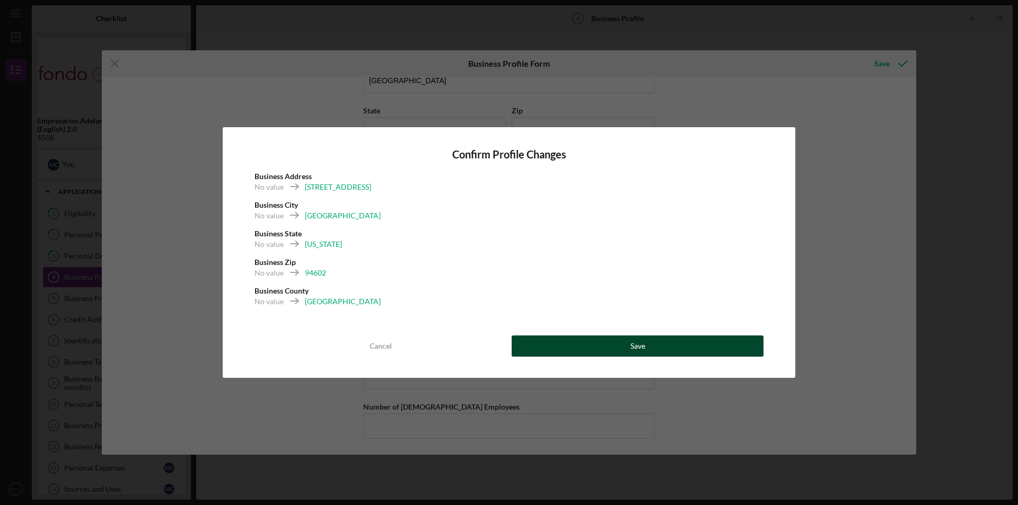
click at [709, 346] on button "Save" at bounding box center [638, 346] width 252 height 21
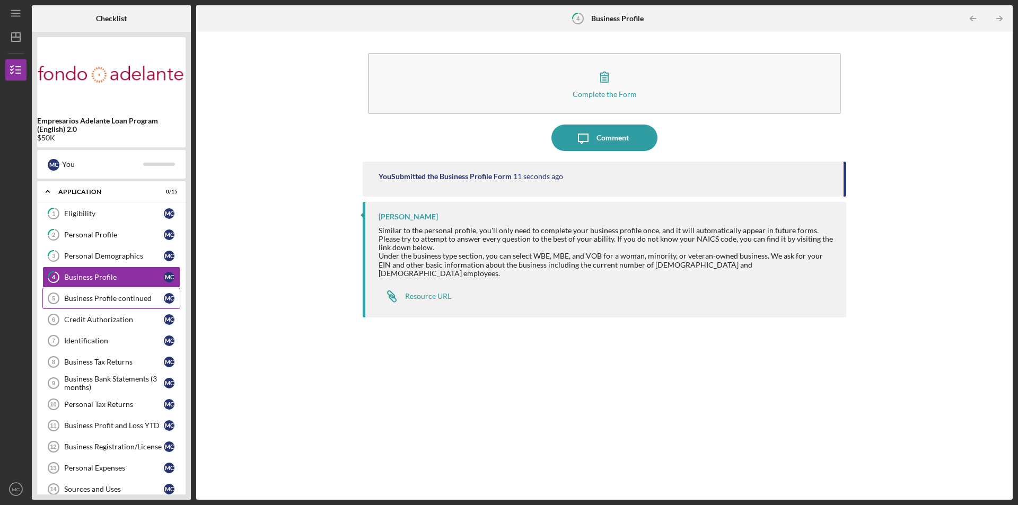
click at [121, 302] on div "Business Profile continued" at bounding box center [114, 298] width 100 height 8
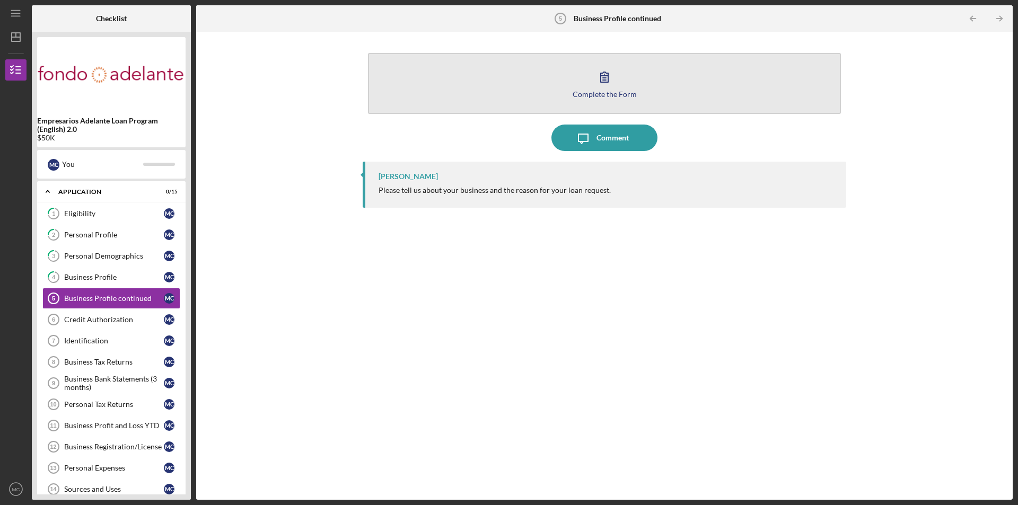
click at [587, 84] on button "Complete the Form Form" at bounding box center [604, 83] width 473 height 61
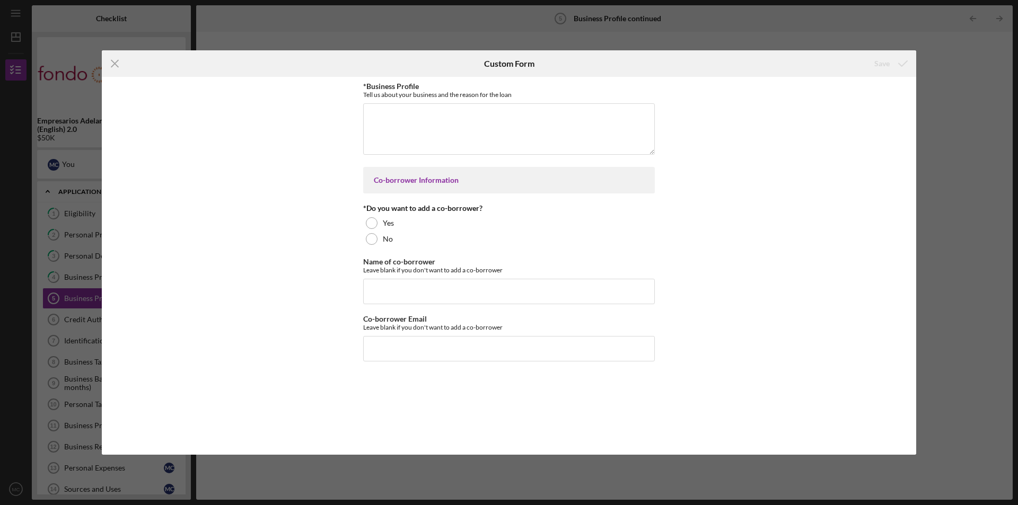
click at [111, 64] on icon "Icon/Menu Close" at bounding box center [115, 63] width 27 height 27
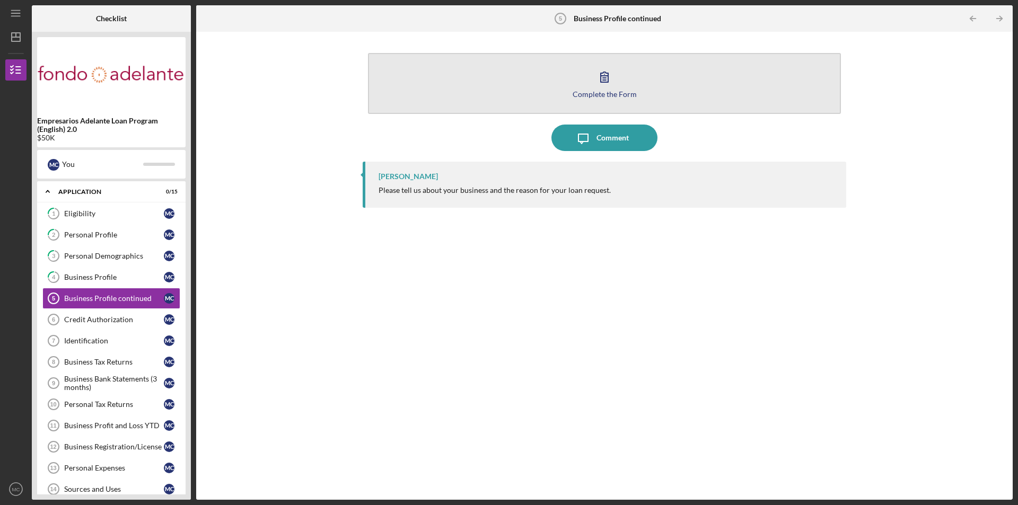
click at [576, 102] on button "Complete the Form Form" at bounding box center [604, 83] width 473 height 61
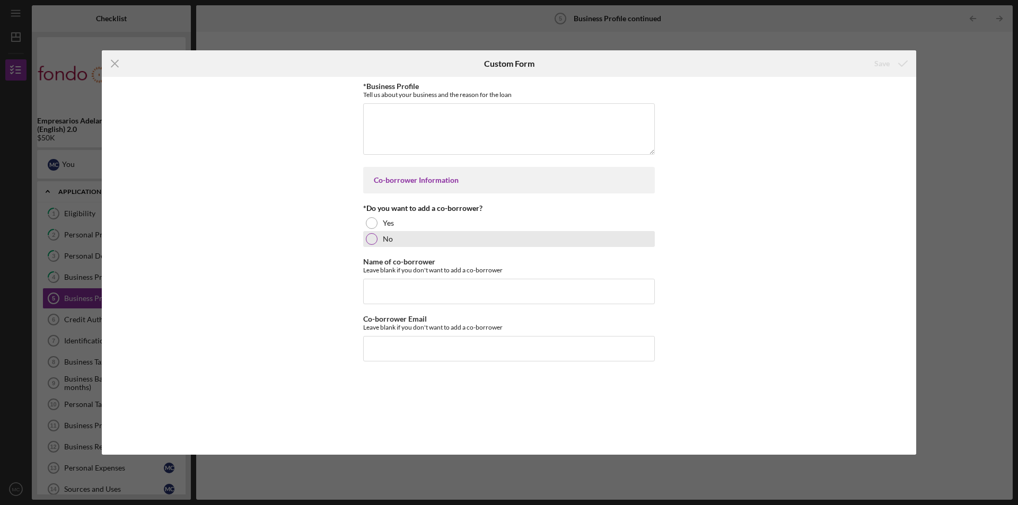
click at [369, 236] on div at bounding box center [372, 239] width 12 height 12
click at [365, 237] on div "No" at bounding box center [509, 239] width 292 height 16
click at [374, 246] on div "No" at bounding box center [509, 239] width 292 height 16
click at [371, 240] on div at bounding box center [371, 238] width 5 height 5
click at [743, 213] on div "*Business Profile Tell us about your business and the reason for the loan Requi…" at bounding box center [509, 266] width 814 height 378
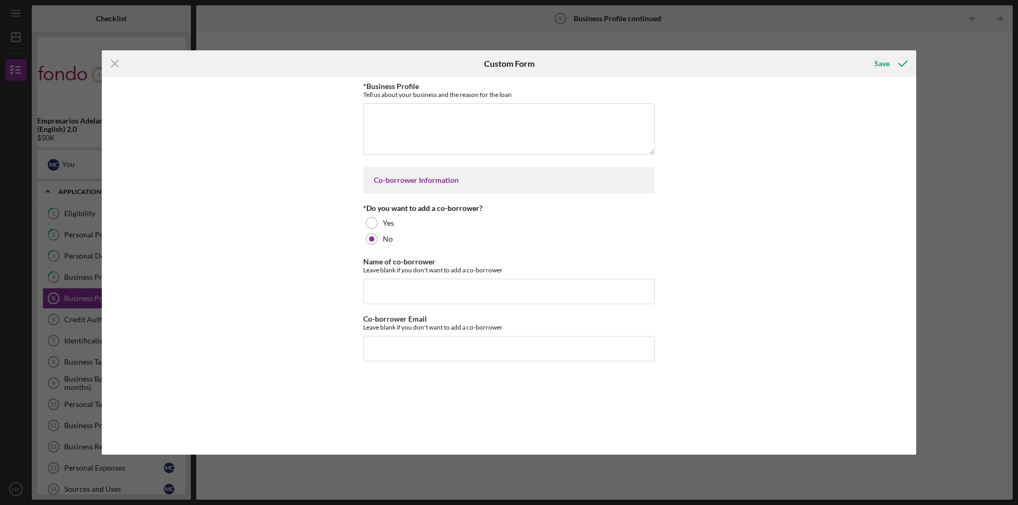
drag, startPoint x: 371, startPoint y: 234, endPoint x: 363, endPoint y: 192, distance: 42.7
click at [372, 213] on div "*Do you want to add a co-borrower? Yes No" at bounding box center [509, 225] width 292 height 43
click at [109, 59] on icon "Icon/Menu Close" at bounding box center [115, 63] width 27 height 27
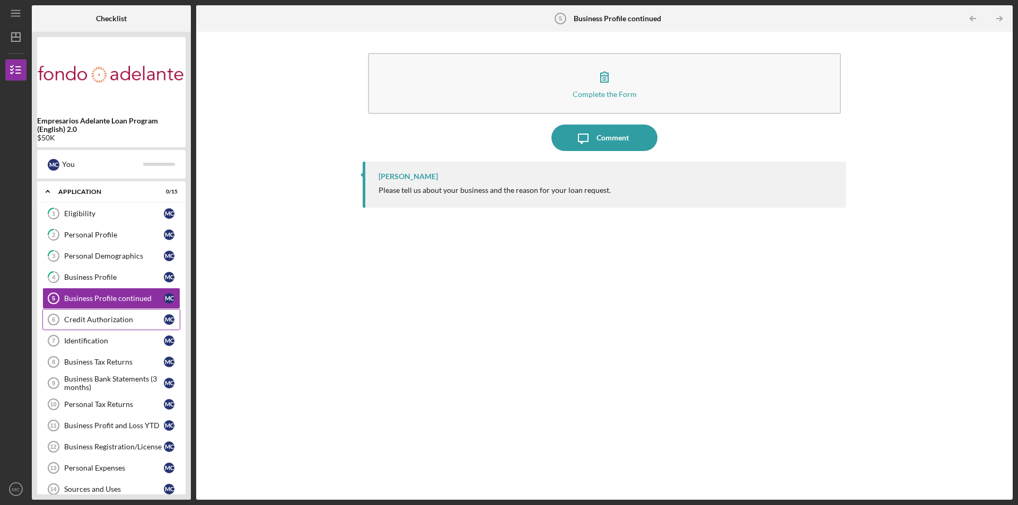
click at [133, 319] on div "Credit Authorization" at bounding box center [114, 320] width 100 height 8
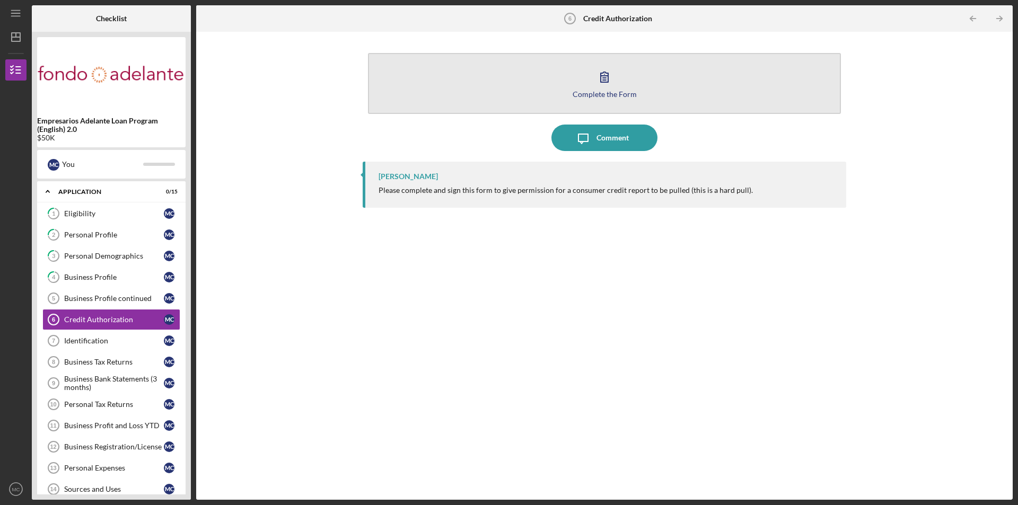
click at [632, 90] on div "Complete the Form" at bounding box center [605, 94] width 64 height 8
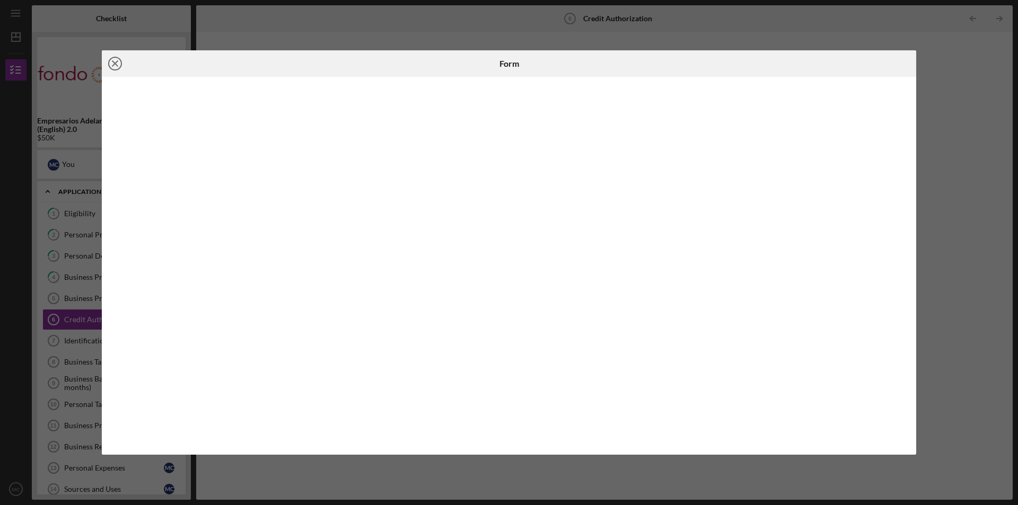
click at [109, 58] on icon "Icon/Close" at bounding box center [115, 63] width 27 height 27
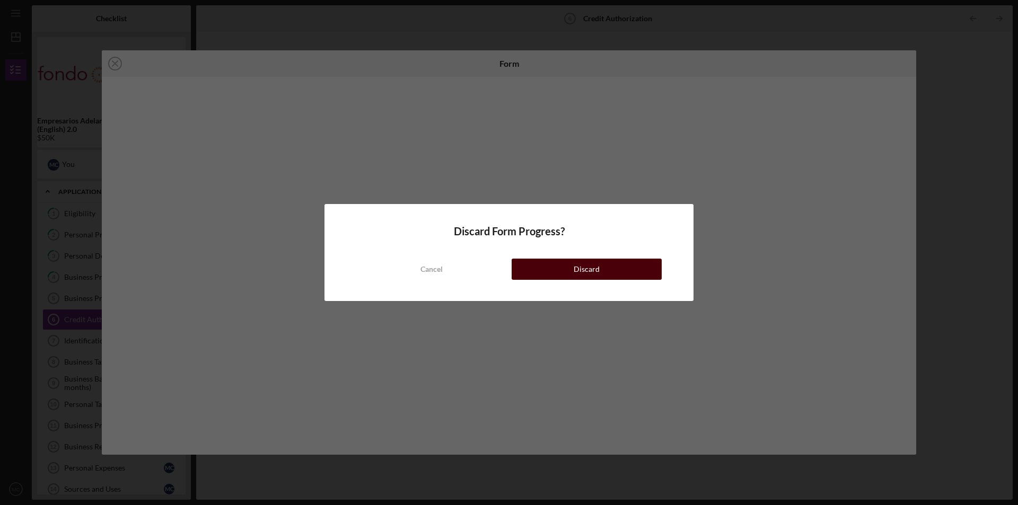
click at [563, 275] on button "Discard" at bounding box center [587, 269] width 150 height 21
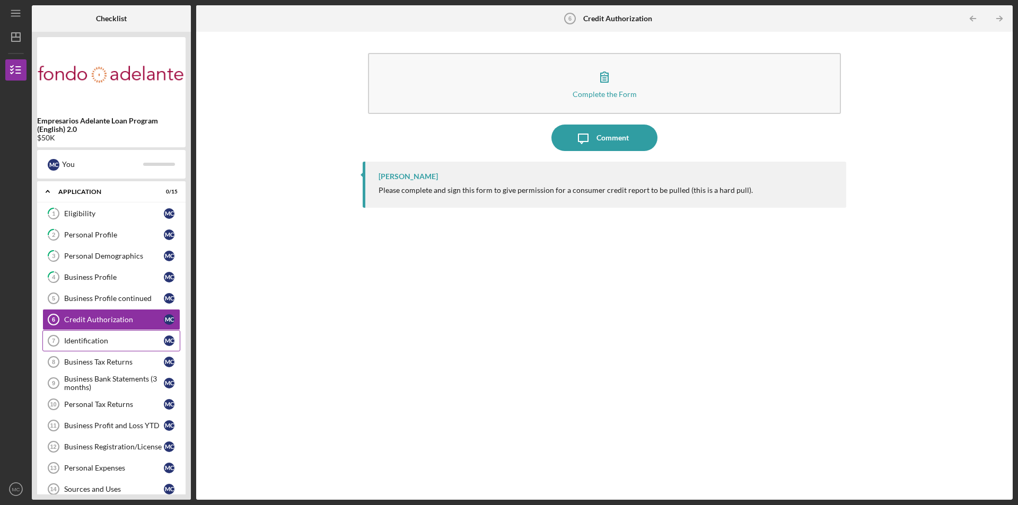
click at [109, 342] on div "Identification" at bounding box center [114, 341] width 100 height 8
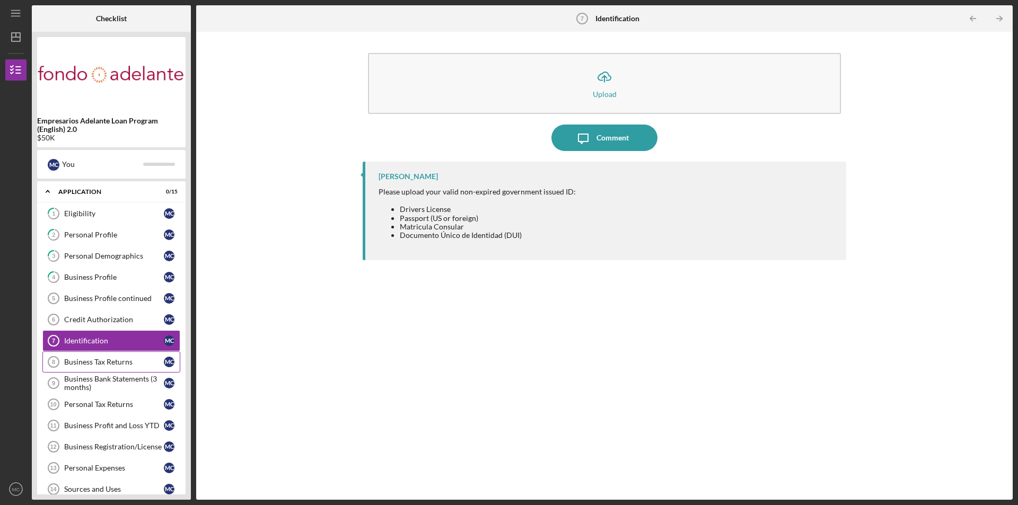
click at [115, 369] on link "Business Tax Returns 8 Business Tax Returns M C" at bounding box center [111, 362] width 138 height 21
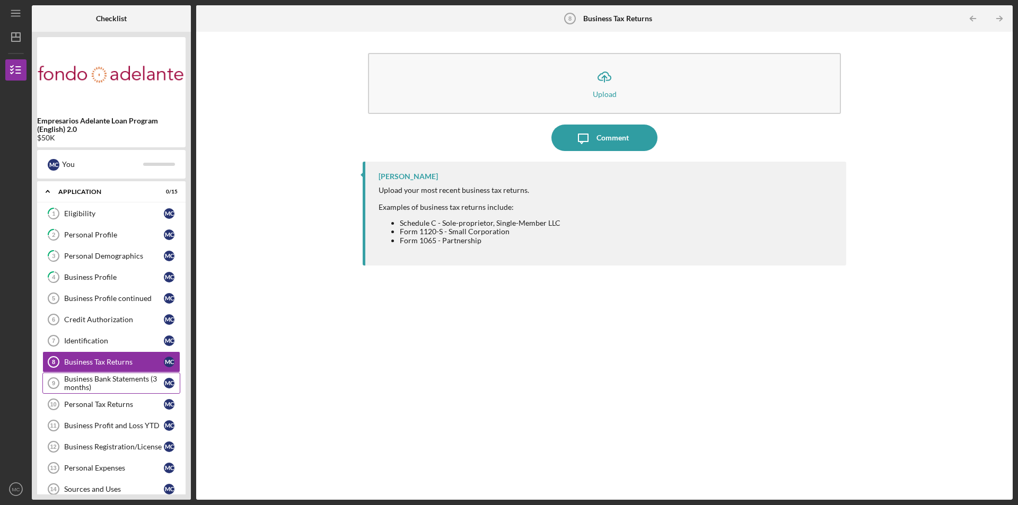
click at [114, 381] on div "Business Bank Statements (3 months)" at bounding box center [114, 383] width 100 height 17
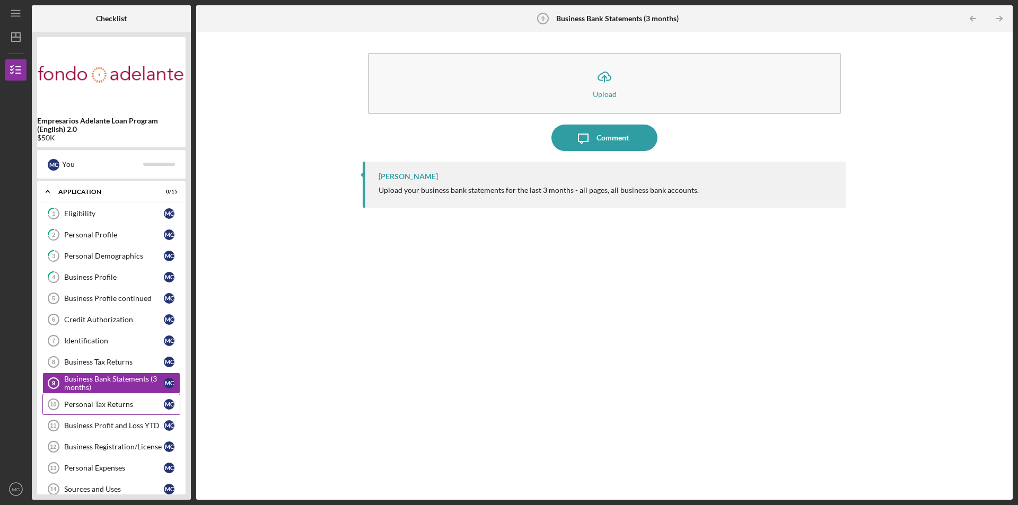
click at [110, 397] on link "Personal Tax Returns 10 Personal Tax Returns M C" at bounding box center [111, 404] width 138 height 21
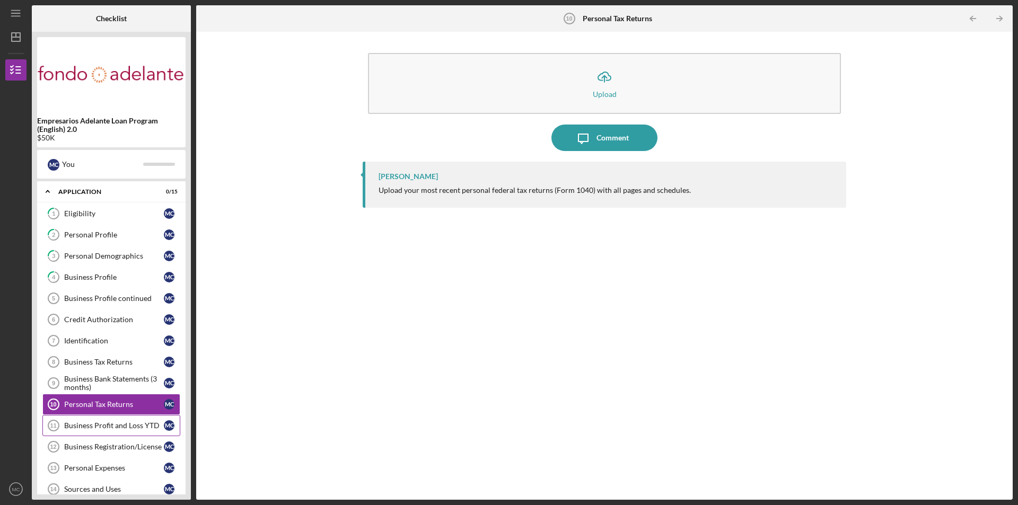
click at [109, 432] on link "Business Profit and Loss YTD 11 Business Profit and Loss YTD M C" at bounding box center [111, 425] width 138 height 21
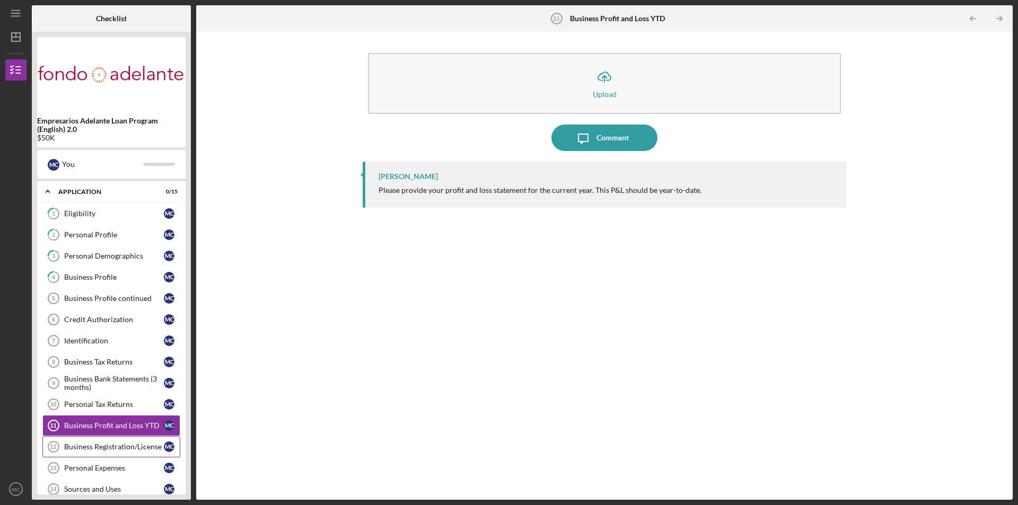
click at [111, 451] on div "Business Registration/License" at bounding box center [114, 447] width 100 height 8
